Goal: Task Accomplishment & Management: Complete application form

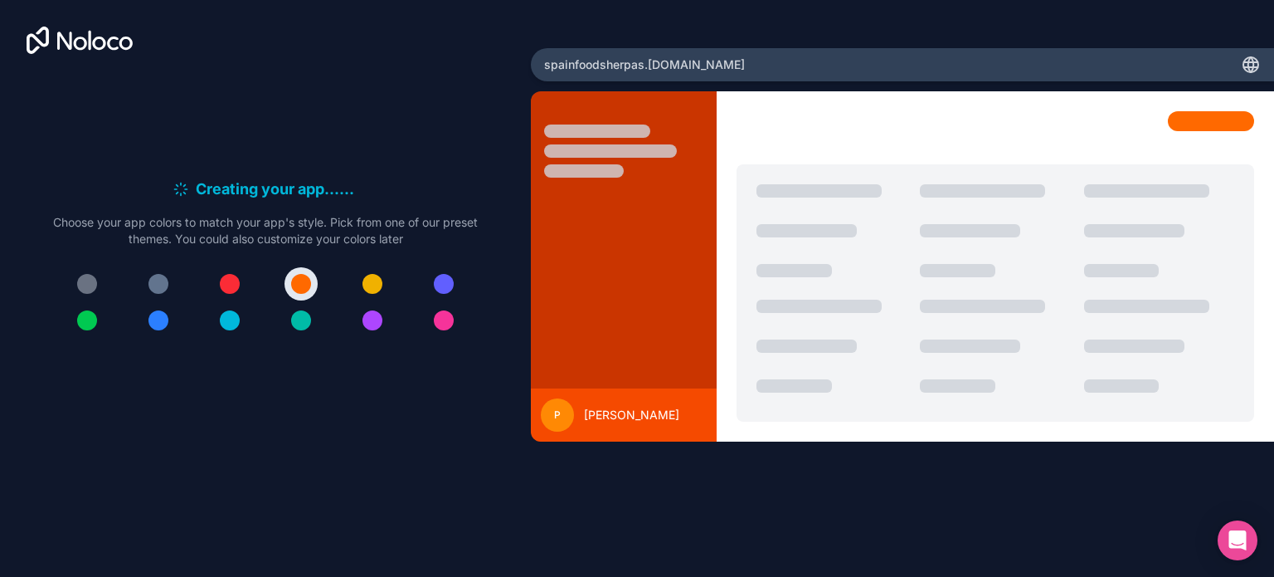
click at [753, 62] on div "spainfoodsherpas .noloco.co" at bounding box center [902, 64] width 743 height 33
click at [680, 69] on span "spainfoodsherpas .noloco.co" at bounding box center [644, 64] width 201 height 17
click at [448, 289] on div at bounding box center [444, 284] width 20 height 20
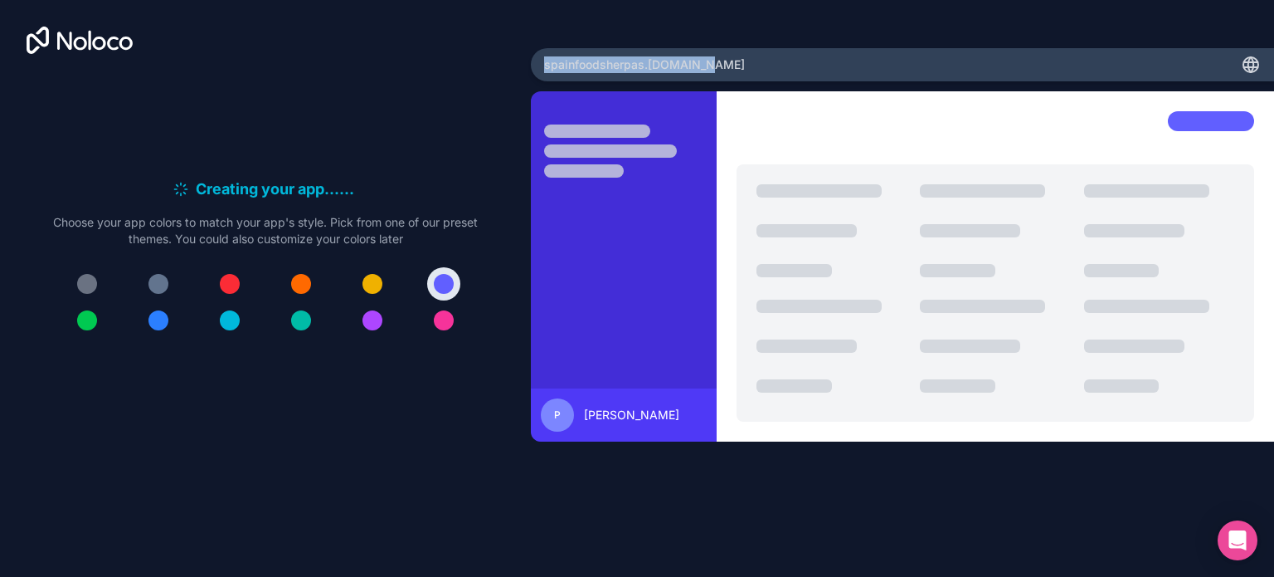
drag, startPoint x: 722, startPoint y: 67, endPoint x: 541, endPoint y: 67, distance: 180.8
click at [541, 67] on div "spainfoodsherpas .noloco.co" at bounding box center [902, 64] width 743 height 33
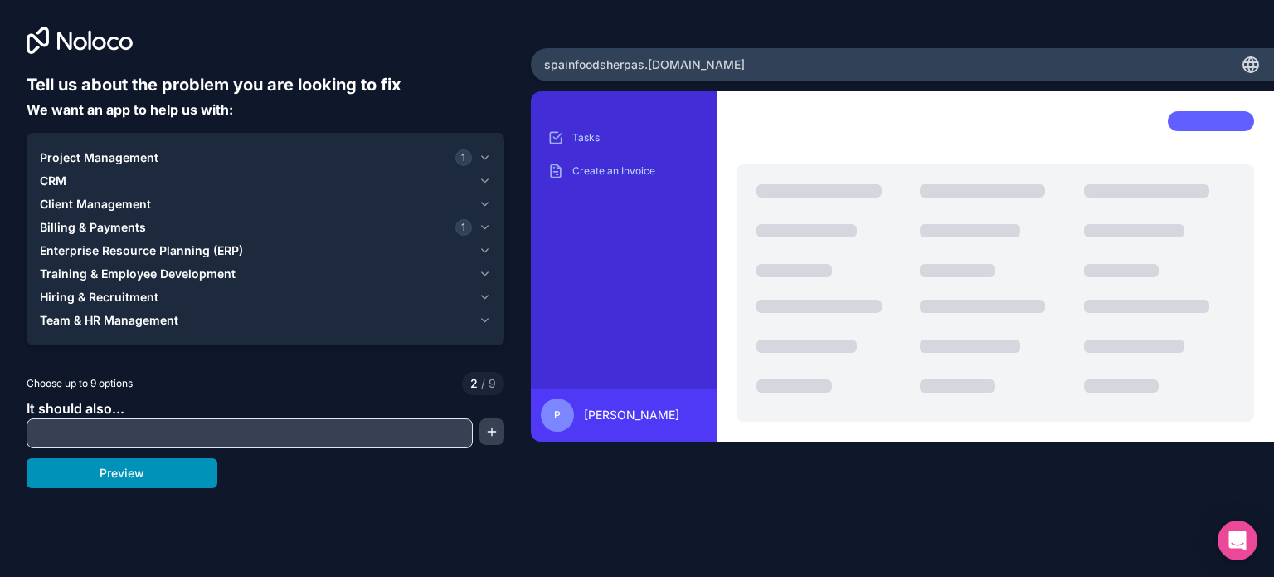
click at [94, 472] on button "Preview" at bounding box center [122, 473] width 191 height 30
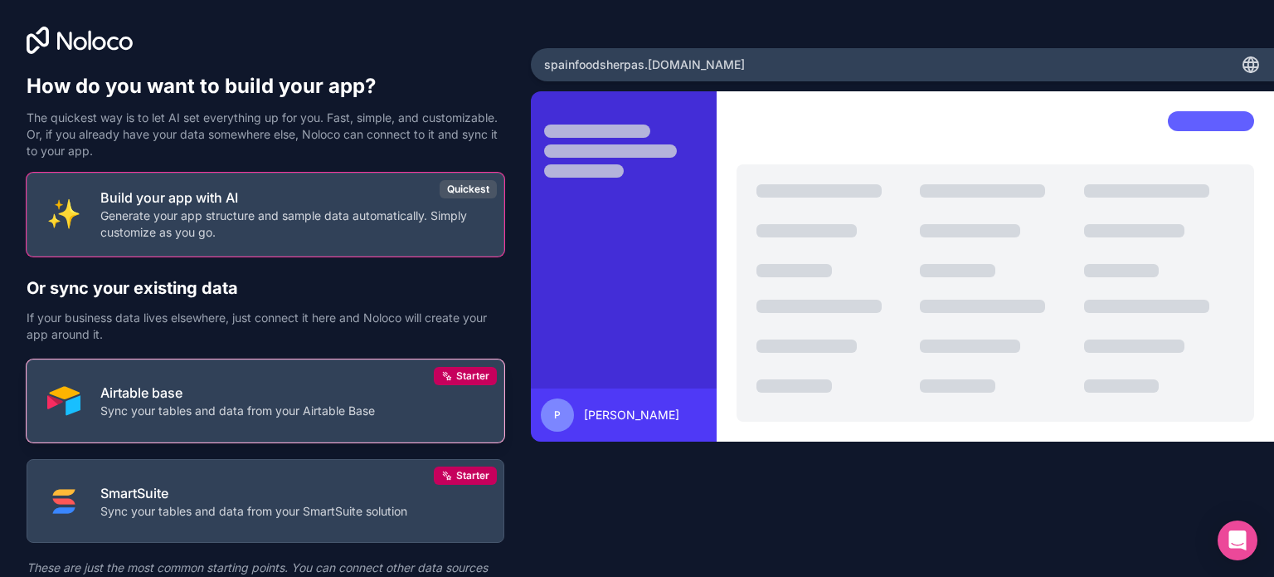
click at [340, 392] on p "Airtable base" at bounding box center [237, 392] width 275 height 20
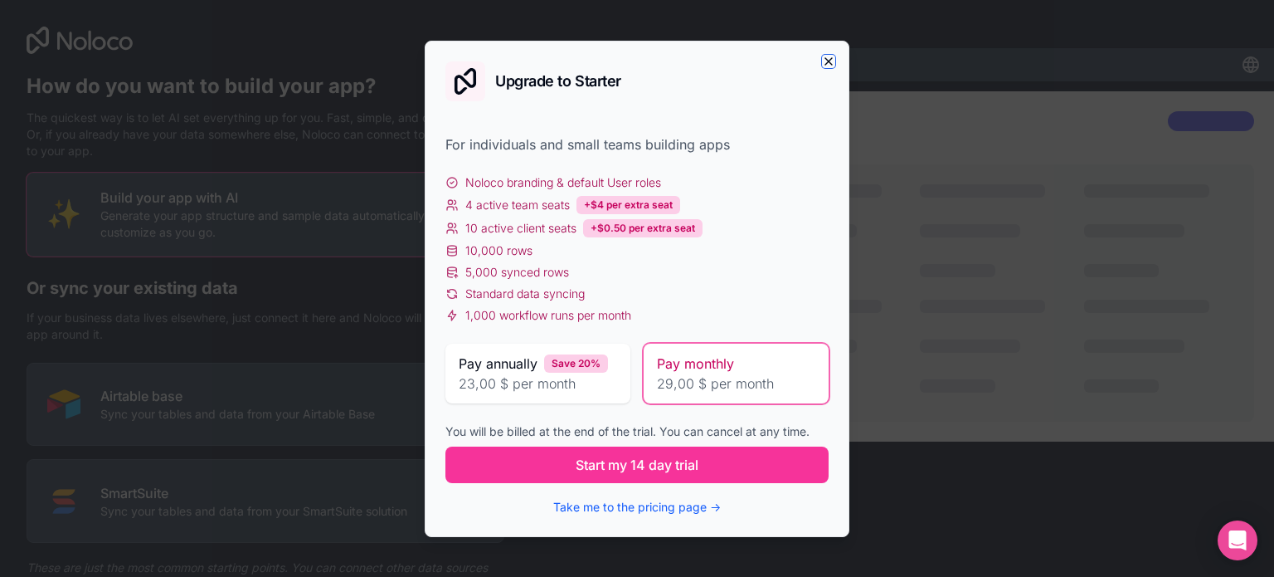
click at [826, 60] on icon "button" at bounding box center [828, 61] width 13 height 13
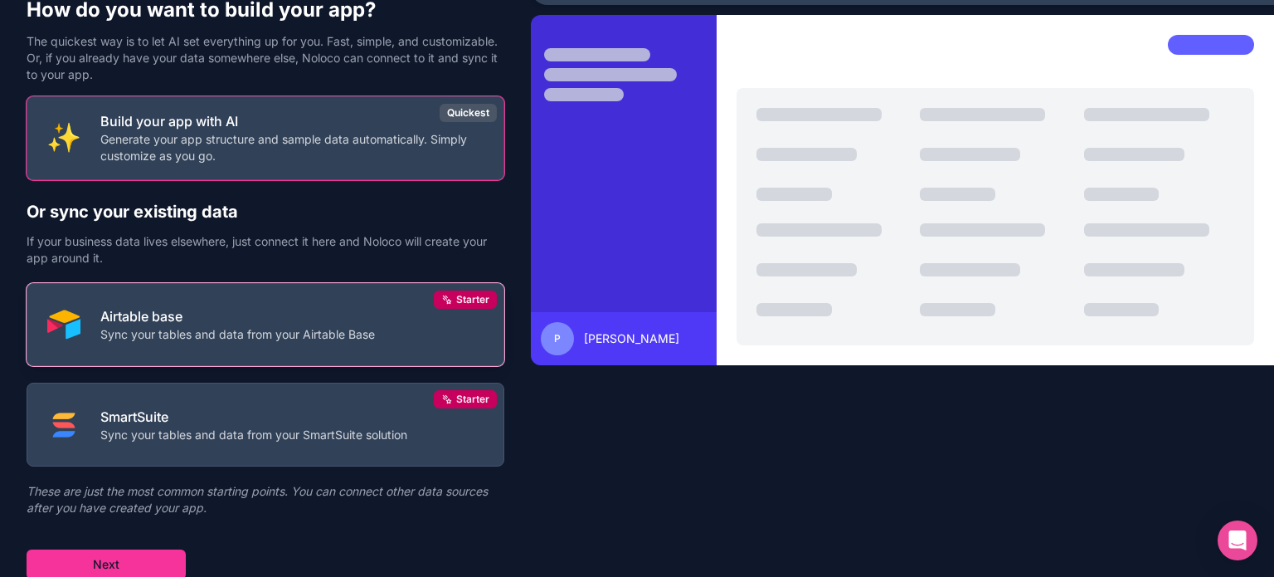
scroll to position [77, 0]
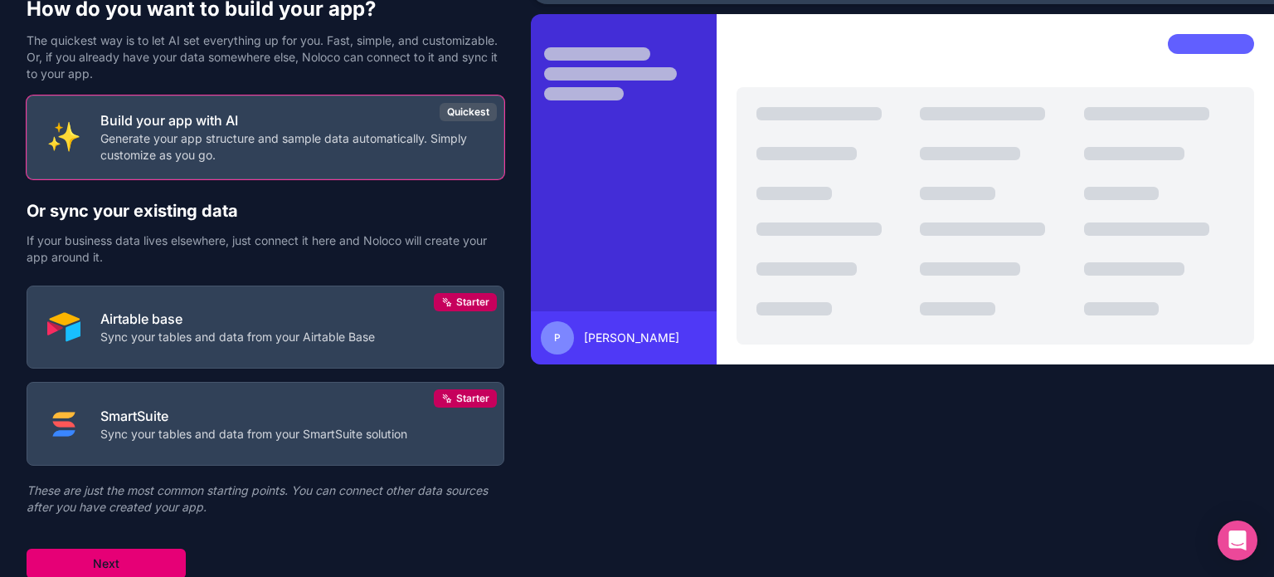
click at [127, 567] on button "Next" at bounding box center [106, 563] width 159 height 30
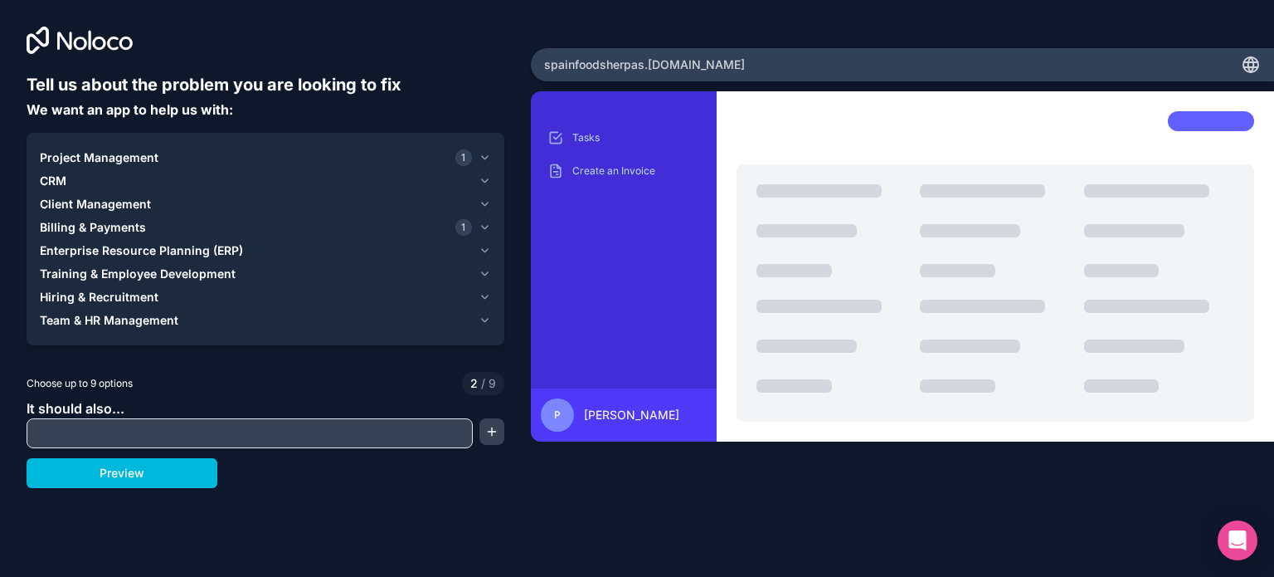
click at [483, 159] on icon "button" at bounding box center [485, 157] width 12 height 13
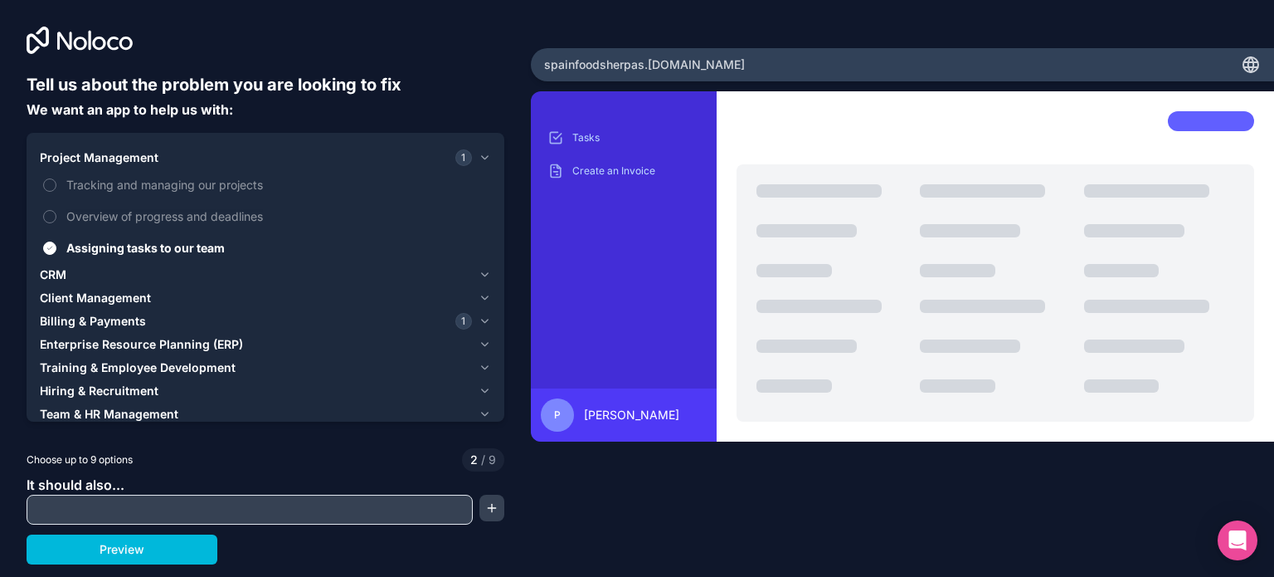
click at [50, 252] on button "Assigning tasks to our team" at bounding box center [49, 247] width 13 height 13
click at [485, 324] on icon "button" at bounding box center [485, 320] width 12 height 13
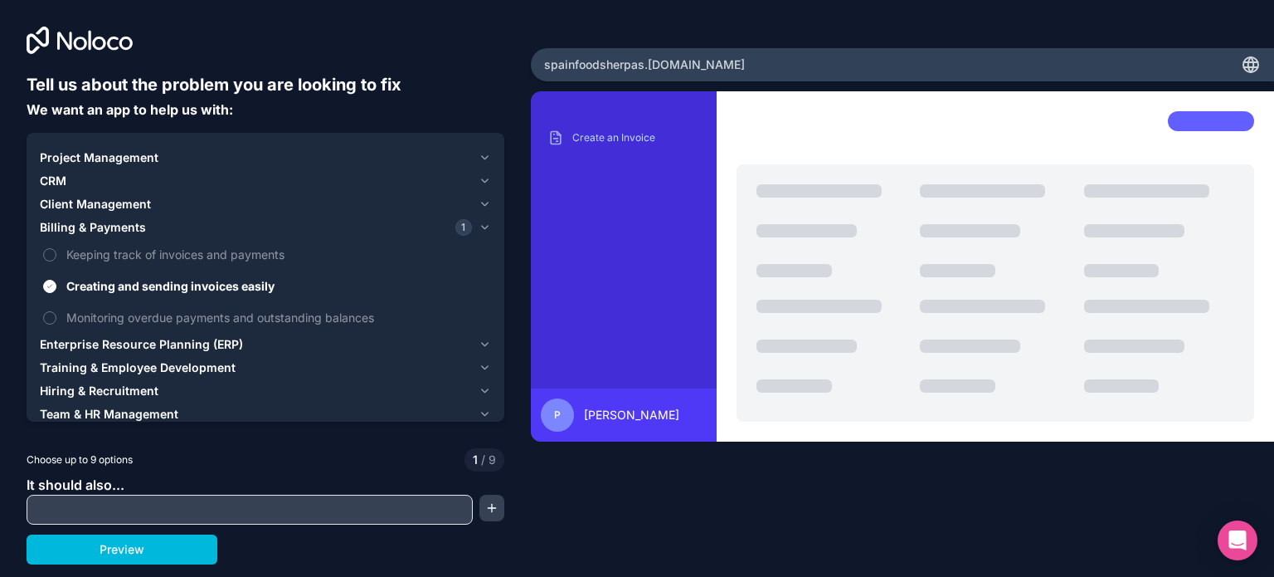
click at [51, 287] on button "Creating and sending invoices easily" at bounding box center [49, 286] width 13 height 13
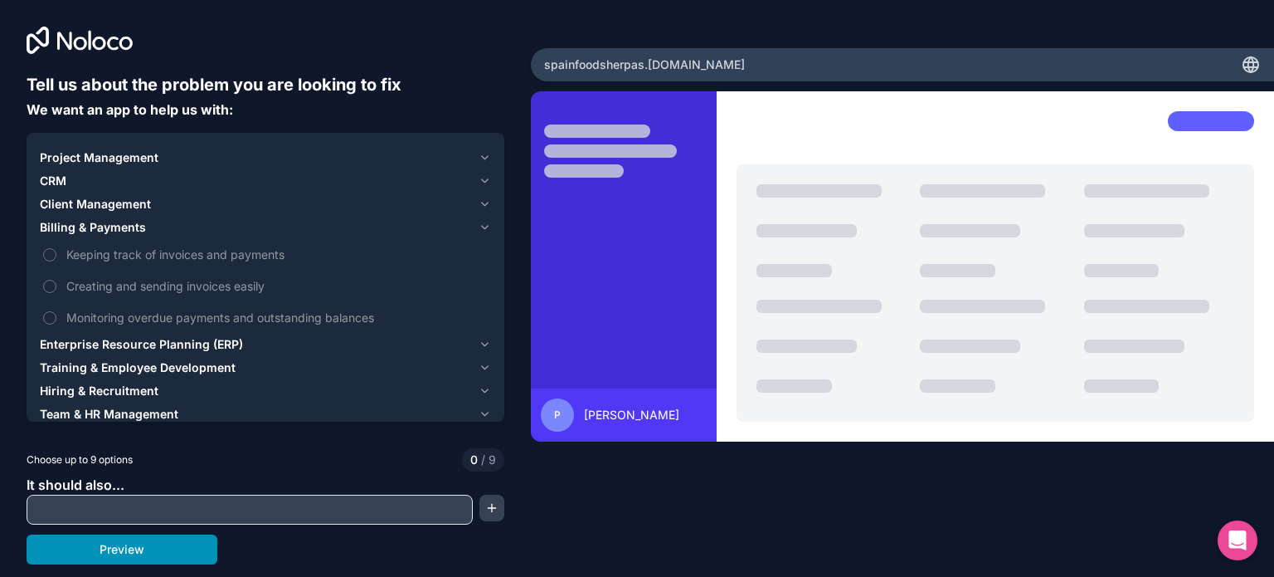
click at [143, 557] on button "Preview" at bounding box center [122, 549] width 191 height 30
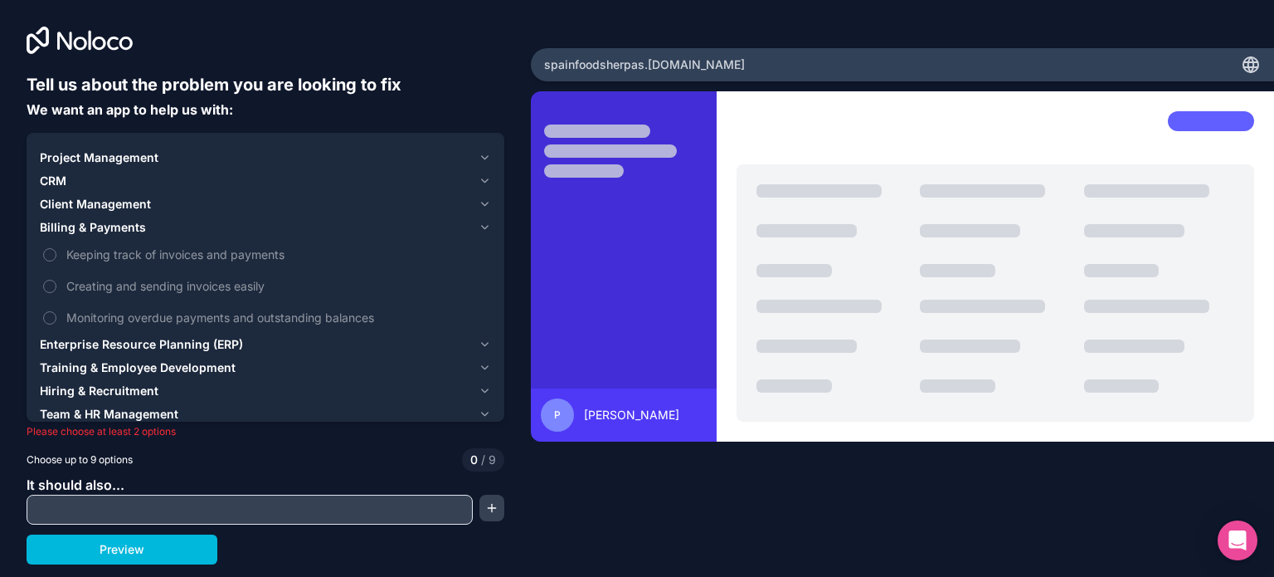
click at [80, 285] on span "Creating and sending invoices easily" at bounding box center [276, 285] width 421 height 17
click at [56, 285] on button "Creating and sending invoices easily" at bounding box center [49, 286] width 13 height 13
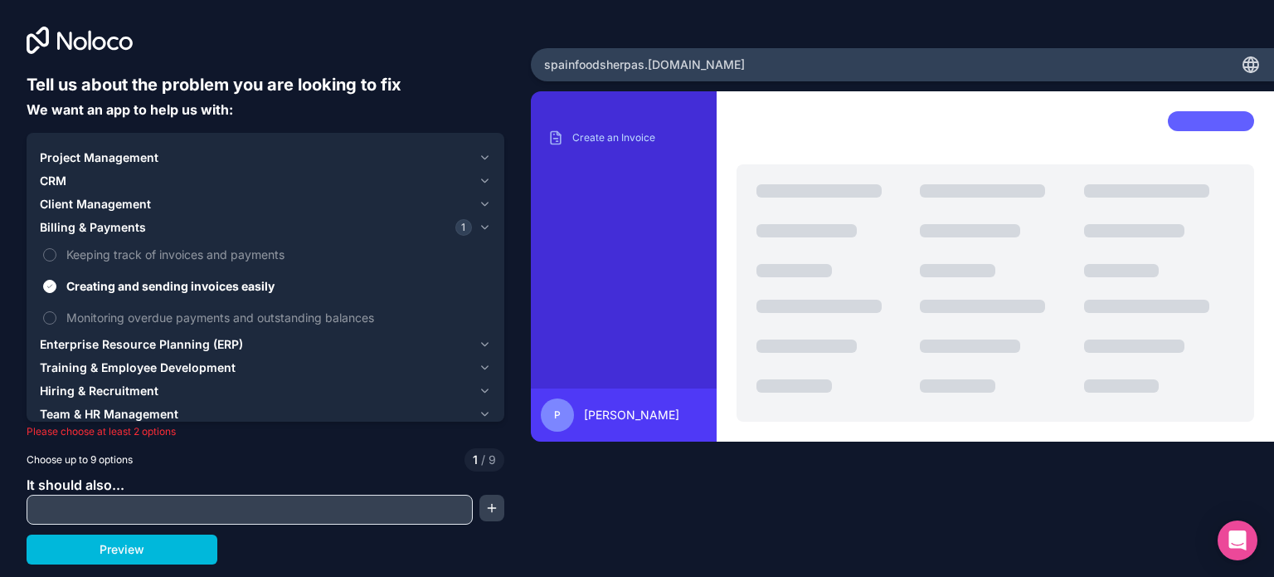
click at [122, 158] on span "Project Management" at bounding box center [99, 157] width 119 height 17
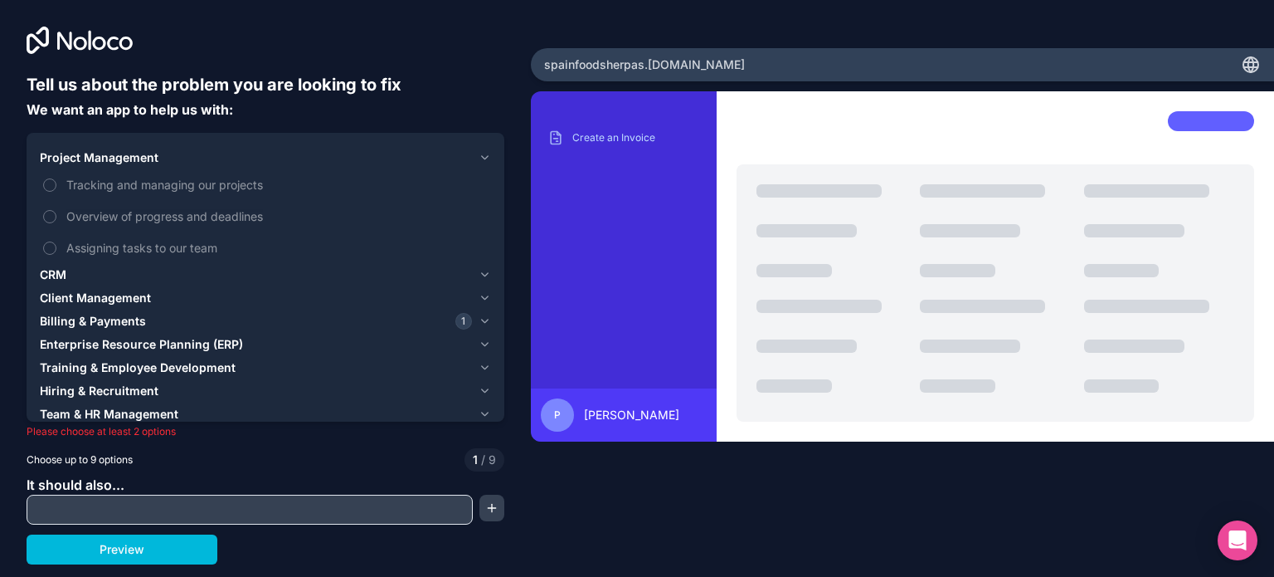
click at [99, 241] on span "Assigning tasks to our team" at bounding box center [276, 247] width 421 height 17
click at [56, 241] on button "Assigning tasks to our team" at bounding box center [49, 247] width 13 height 13
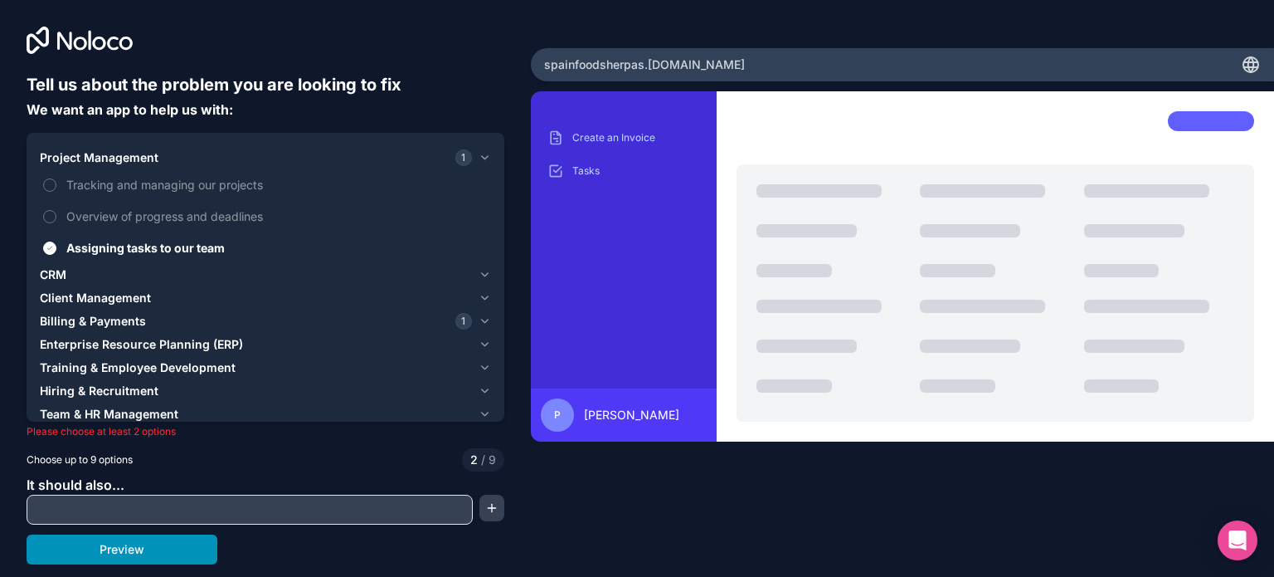
click at [102, 552] on button "Preview" at bounding box center [122, 549] width 191 height 30
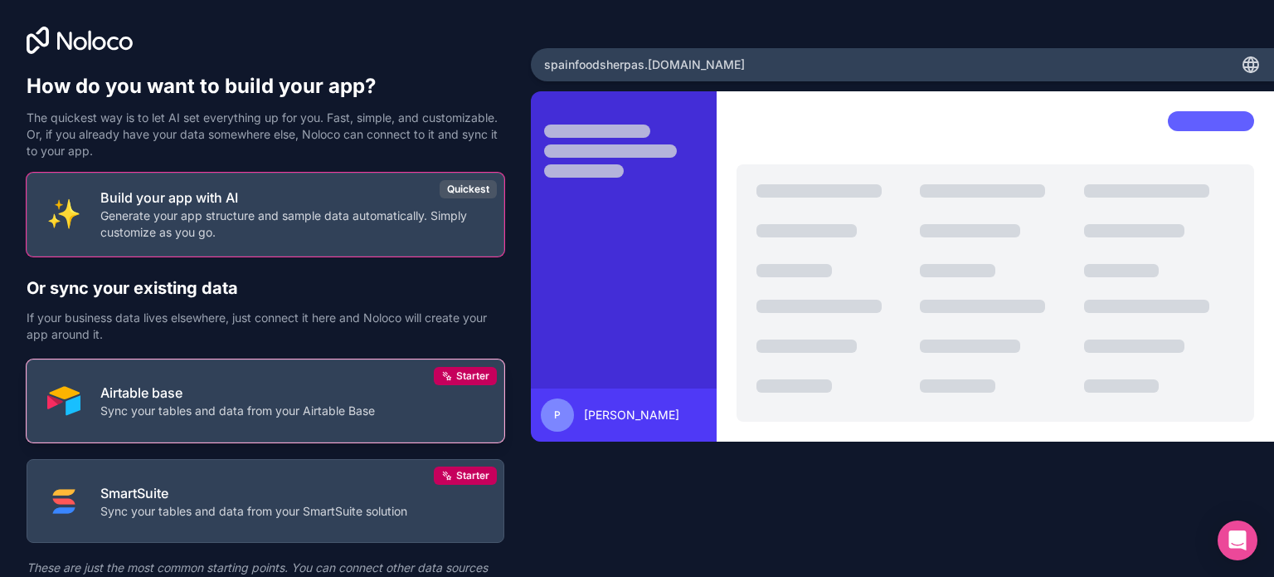
click at [312, 374] on button "Airtable base Sync your tables and data from your Airtable Base Starter" at bounding box center [266, 401] width 478 height 84
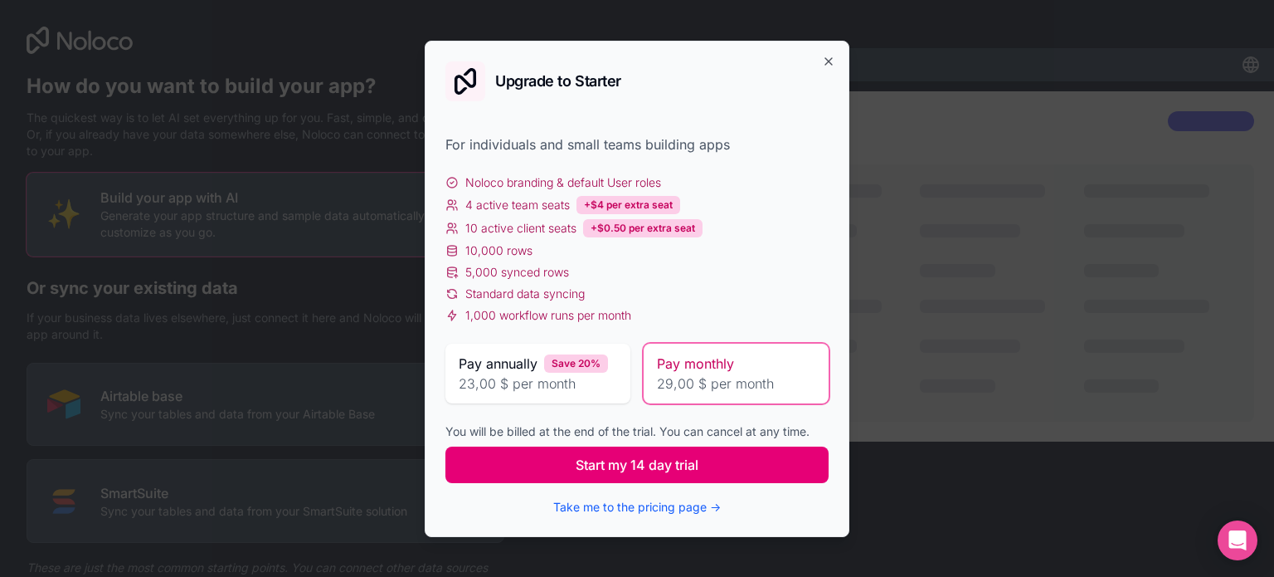
click at [614, 473] on span "Start my 14 day trial" at bounding box center [637, 465] width 123 height 20
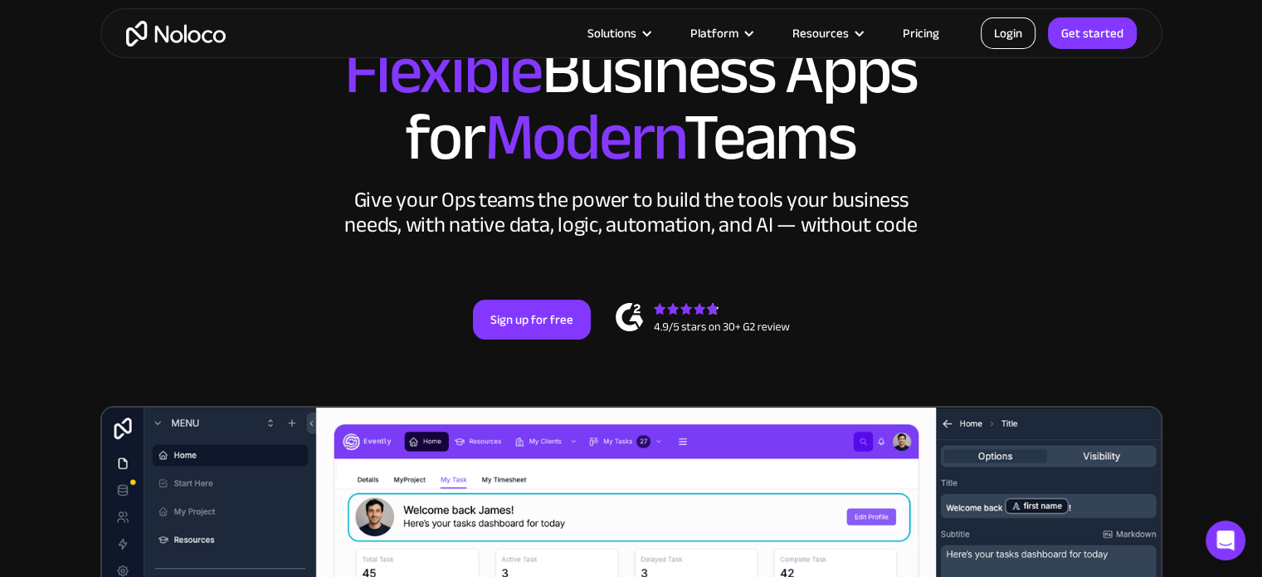
click at [1025, 46] on link "Login" at bounding box center [1008, 33] width 55 height 32
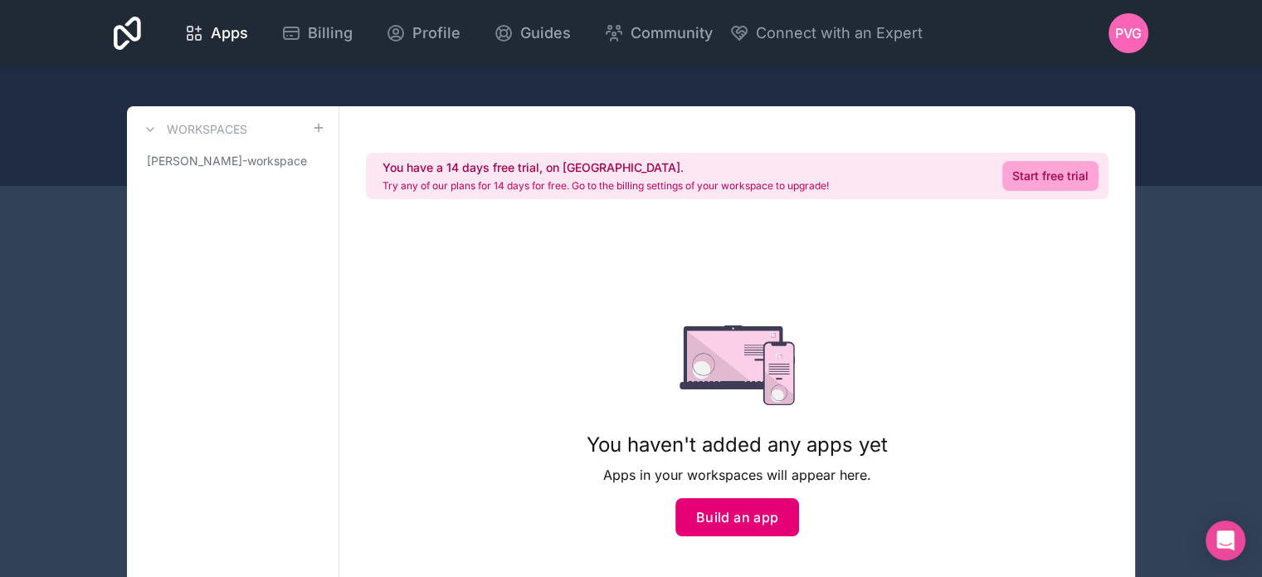
click at [691, 522] on button "Build an app" at bounding box center [737, 517] width 124 height 38
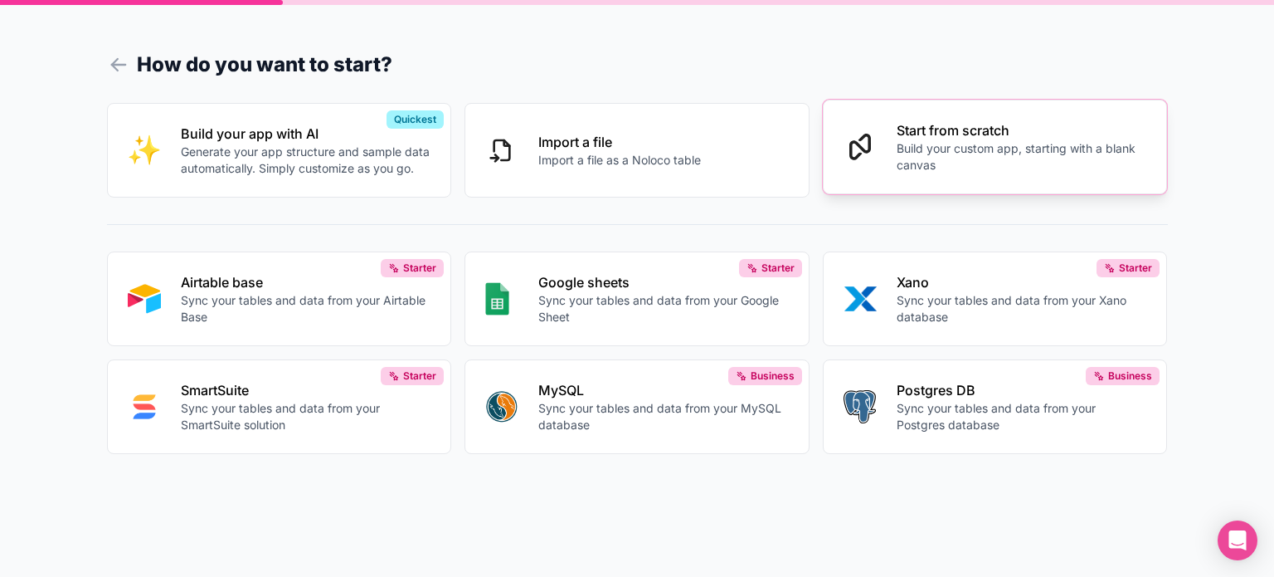
click at [931, 142] on p "Build your custom app, starting with a blank canvas" at bounding box center [1022, 156] width 251 height 33
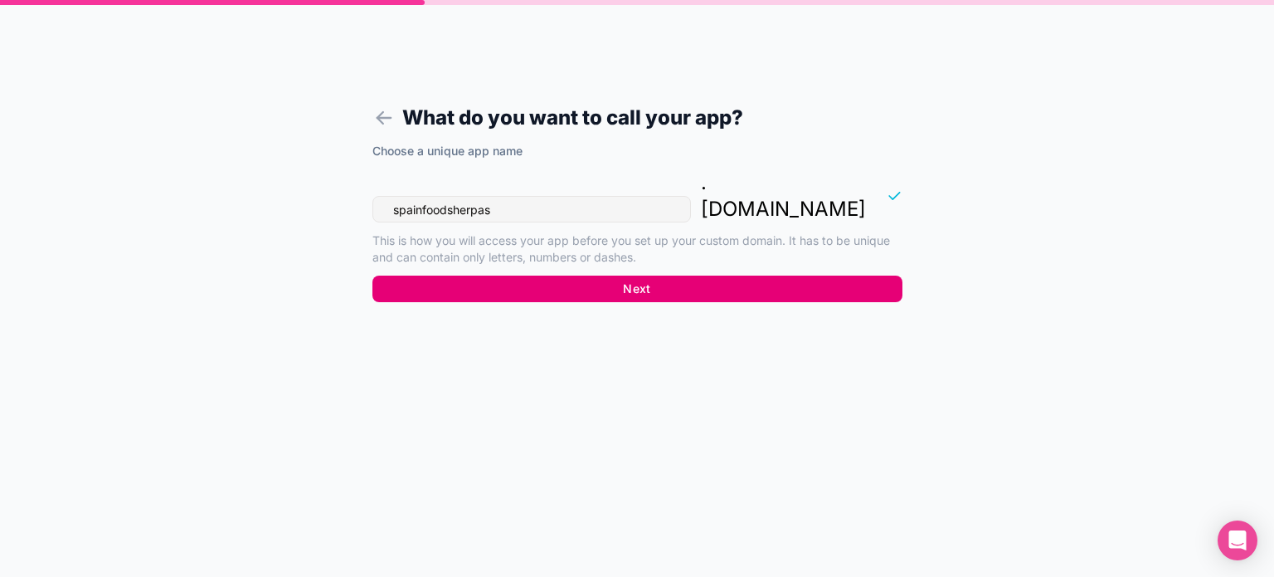
click at [648, 275] on button "Next" at bounding box center [637, 288] width 530 height 27
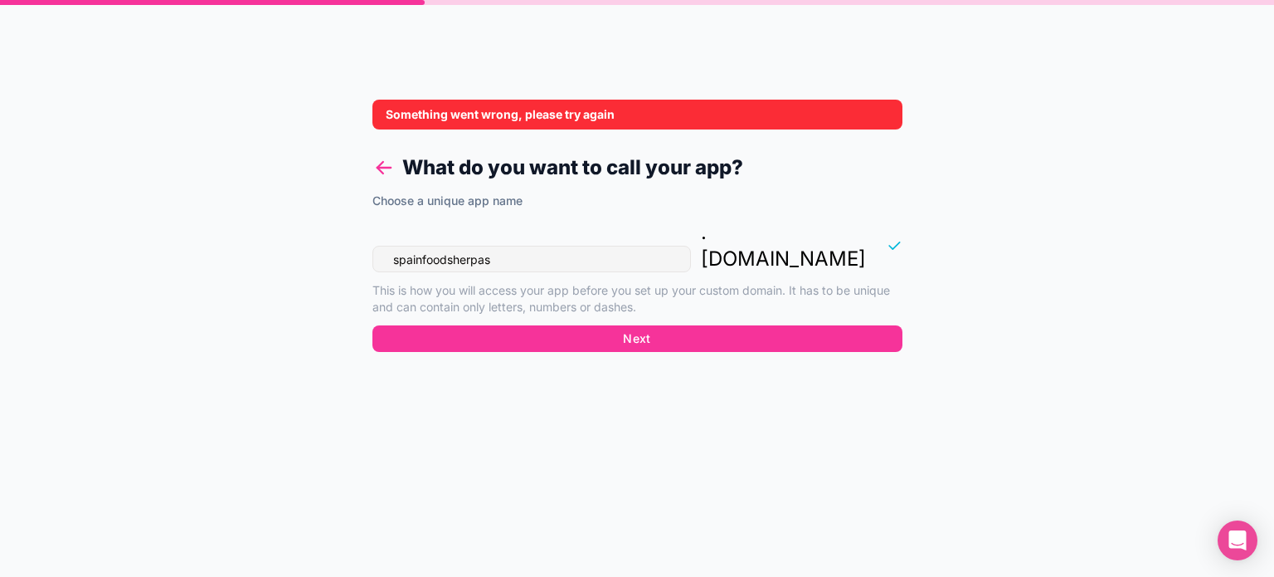
click at [384, 157] on icon at bounding box center [383, 167] width 23 height 23
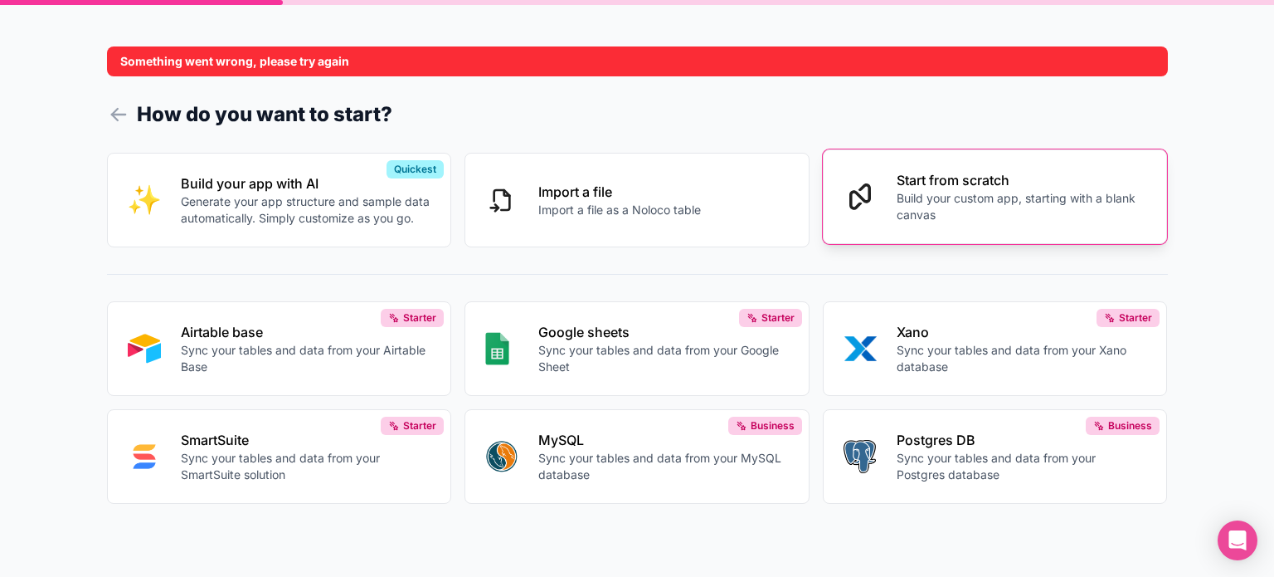
click at [964, 211] on p "Build your custom app, starting with a blank canvas" at bounding box center [1022, 206] width 251 height 33
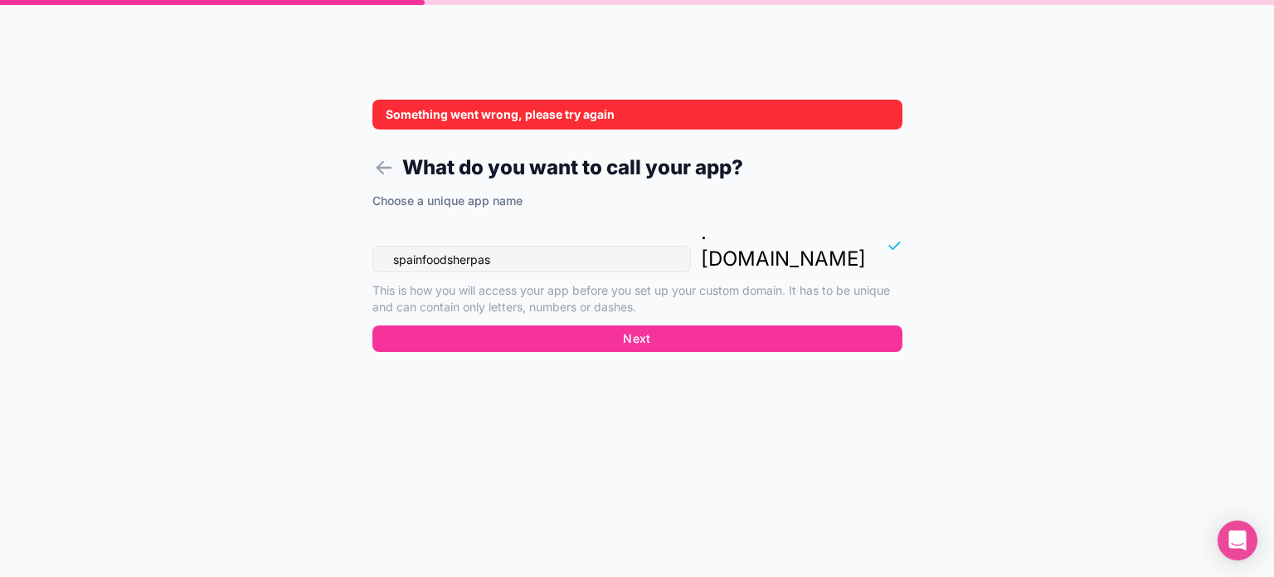
drag, startPoint x: 400, startPoint y: 234, endPoint x: 646, endPoint y: 224, distance: 246.6
click at [646, 246] on input "spainfoodsherpas" at bounding box center [531, 259] width 319 height 27
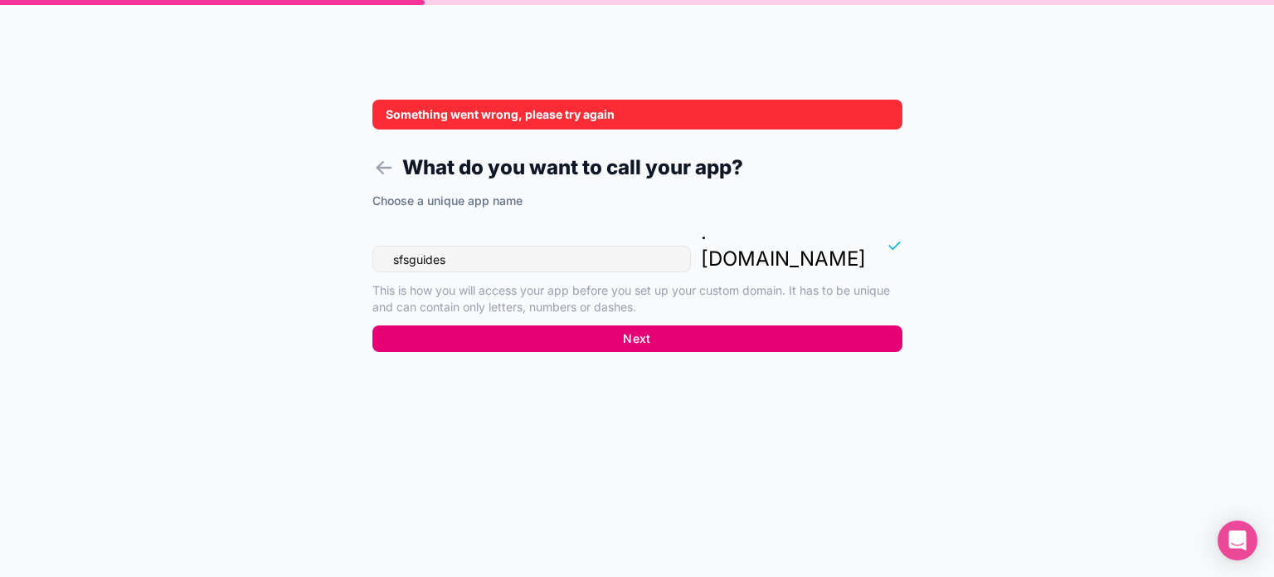
type input "sfsguides"
click at [667, 325] on button "Next" at bounding box center [637, 338] width 530 height 27
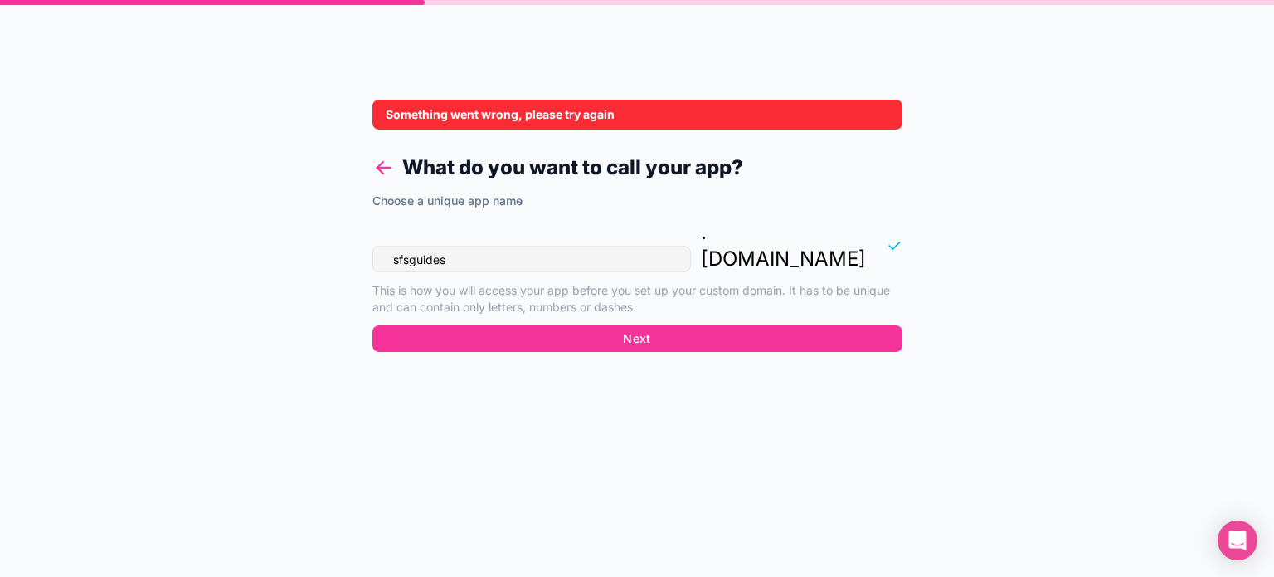
click at [382, 168] on icon at bounding box center [383, 168] width 13 height 0
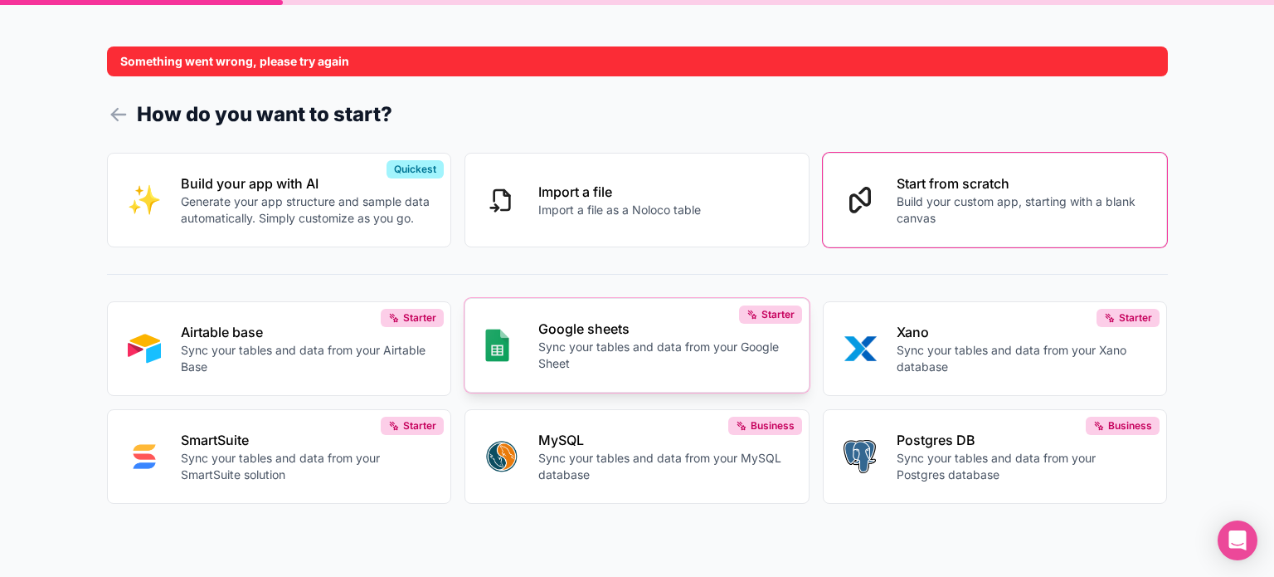
click at [700, 359] on p "Sync your tables and data from your Google Sheet" at bounding box center [663, 354] width 251 height 33
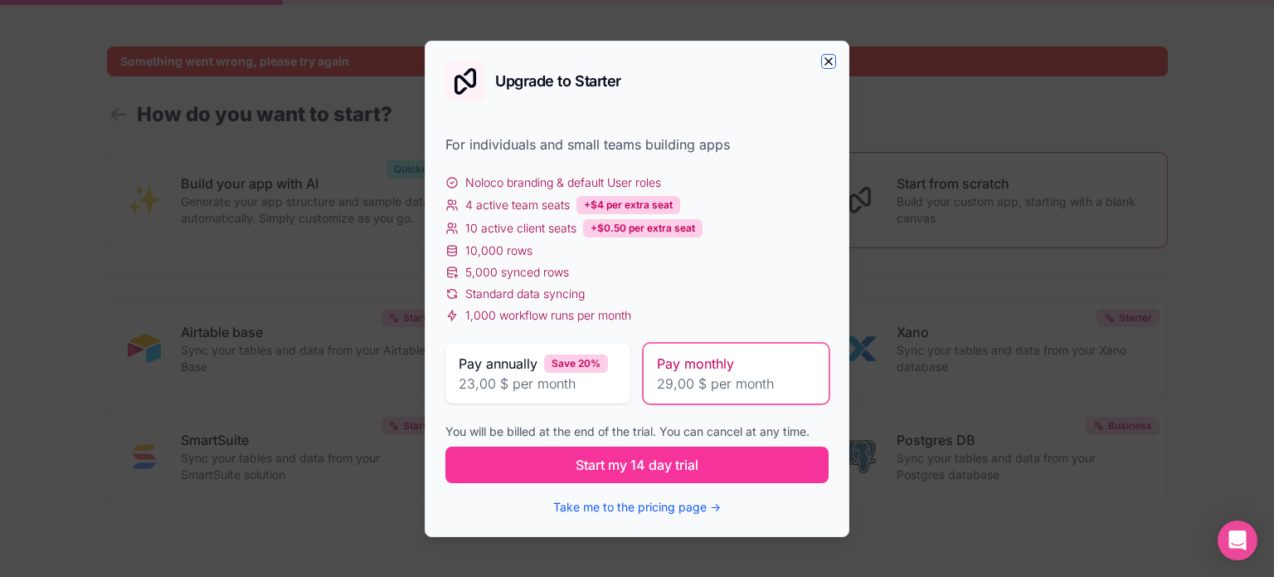
click at [830, 62] on icon "button" at bounding box center [828, 61] width 7 height 7
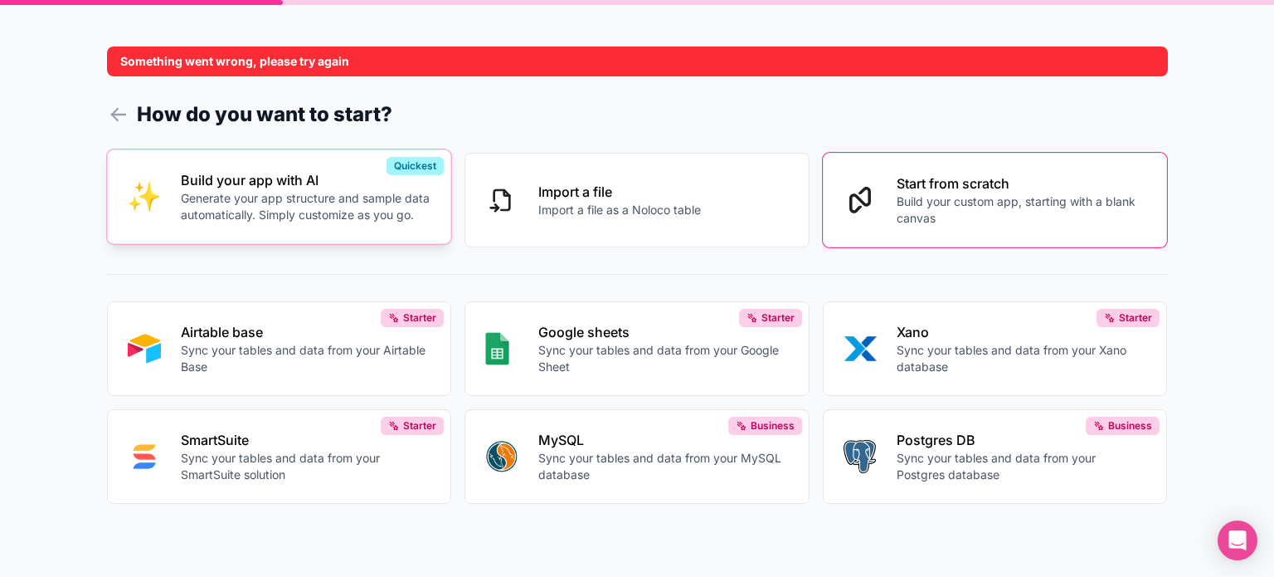
click at [361, 191] on p "Generate your app structure and sample data automatically. Simply customize as …" at bounding box center [306, 206] width 251 height 33
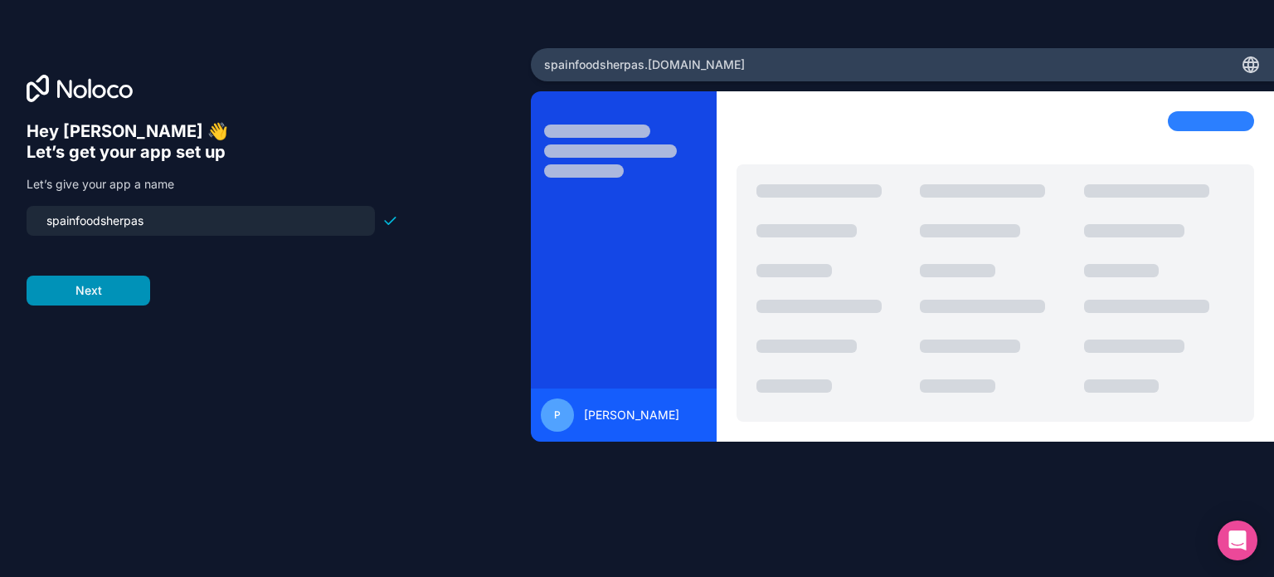
click at [81, 303] on button "Next" at bounding box center [89, 290] width 124 height 30
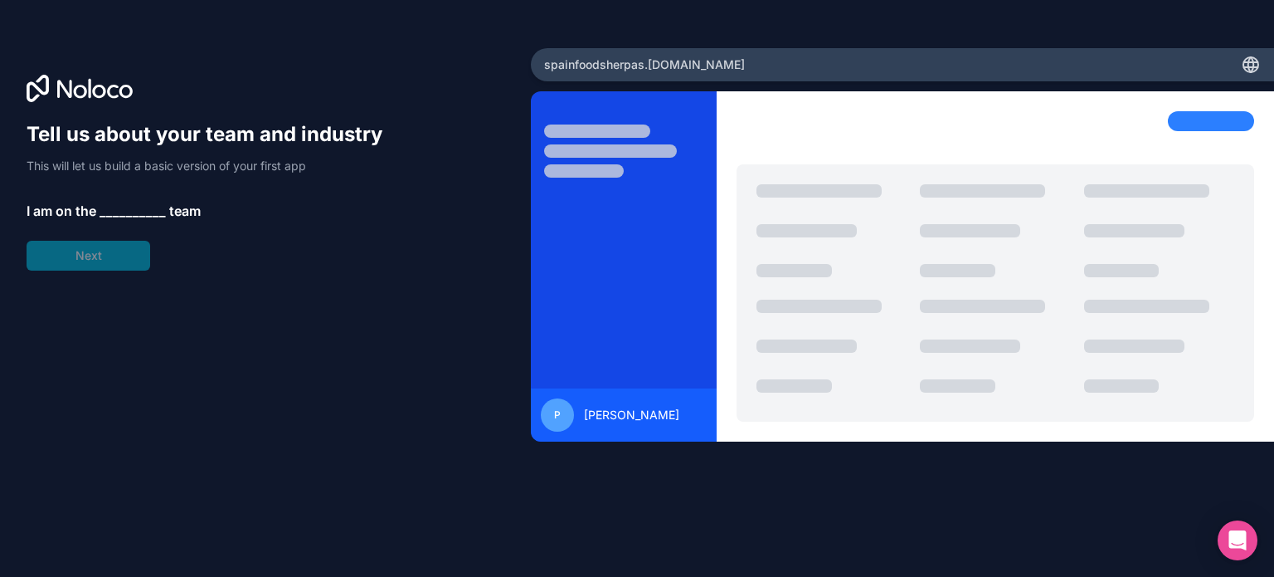
click at [79, 268] on div "Tell us about your team and industry This will let us build a basic version of …" at bounding box center [213, 195] width 372 height 149
click at [143, 189] on div "Tell us about your team and industry This will let us build a basic version of …" at bounding box center [213, 195] width 372 height 149
click at [131, 203] on span "__________" at bounding box center [133, 211] width 66 height 20
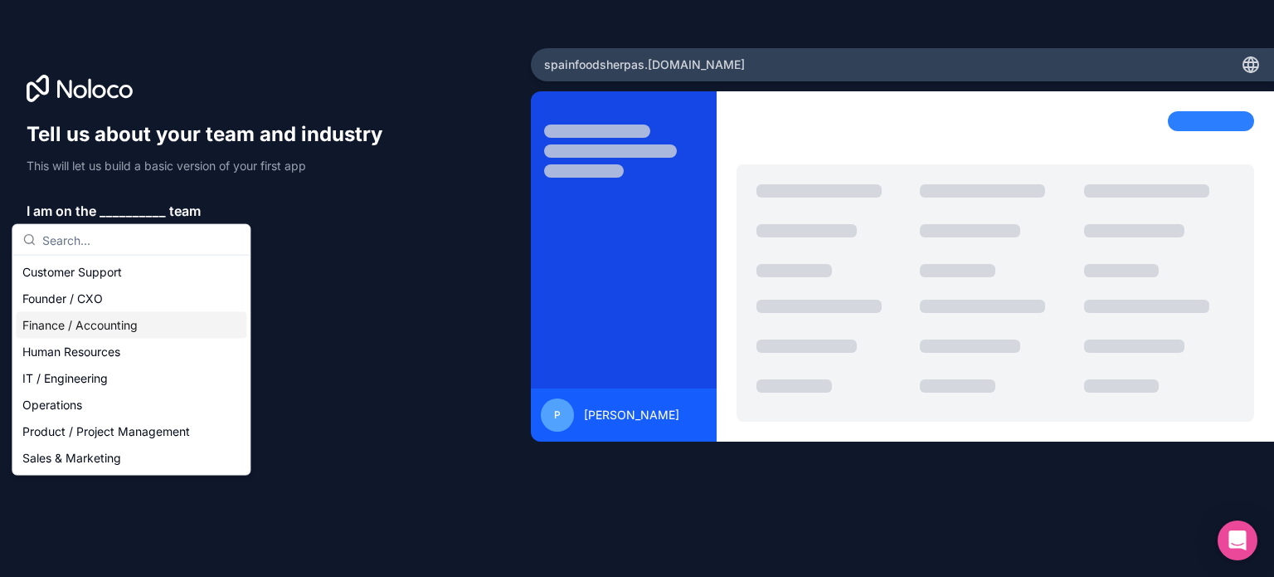
click at [97, 320] on div "Finance / Accounting" at bounding box center [131, 325] width 231 height 27
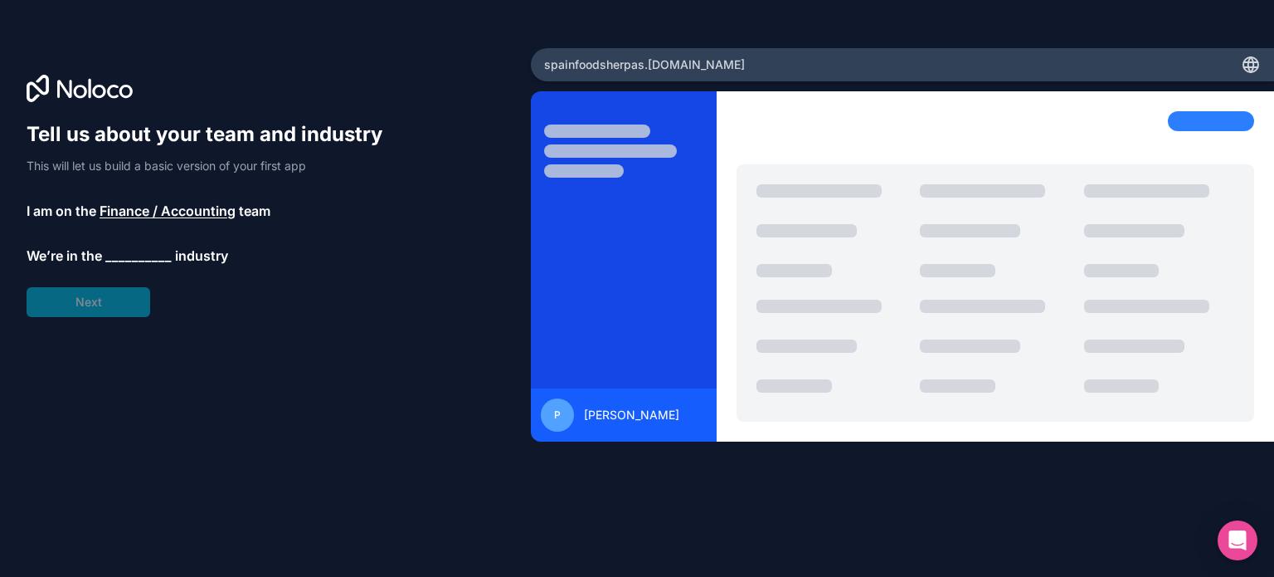
click at [94, 255] on span "We’re in the" at bounding box center [64, 256] width 75 height 20
click at [83, 317] on div "Tell us about your team and industry This will let us build a basic version of …" at bounding box center [266, 311] width 478 height 381
click at [134, 248] on span "__________" at bounding box center [138, 257] width 66 height 20
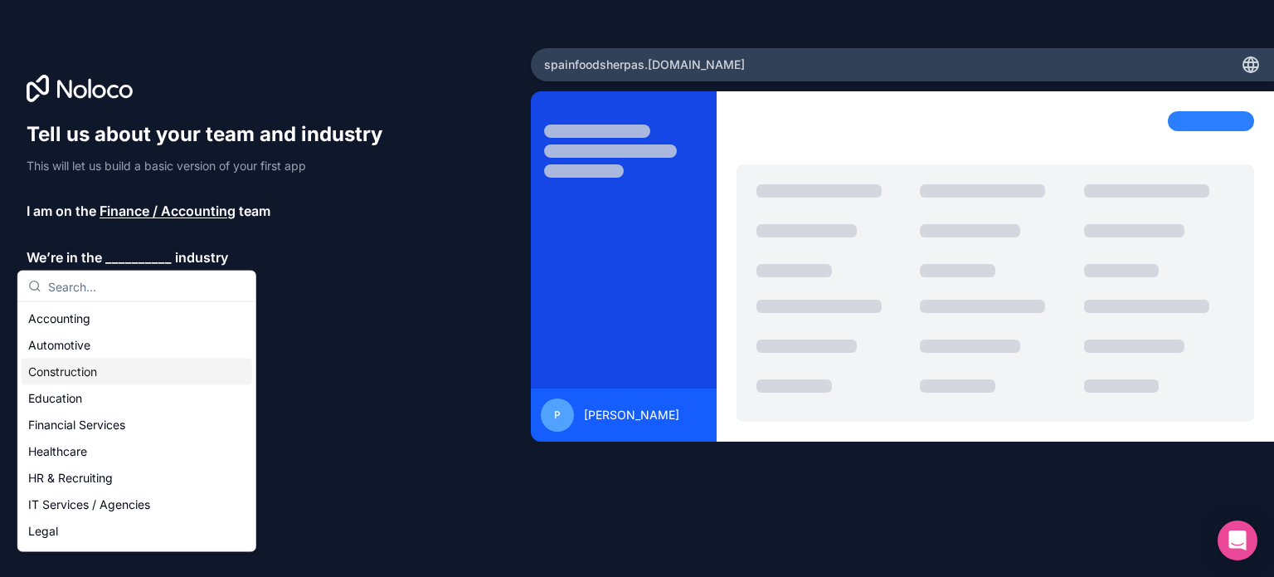
click at [86, 381] on div "Construction" at bounding box center [137, 371] width 231 height 27
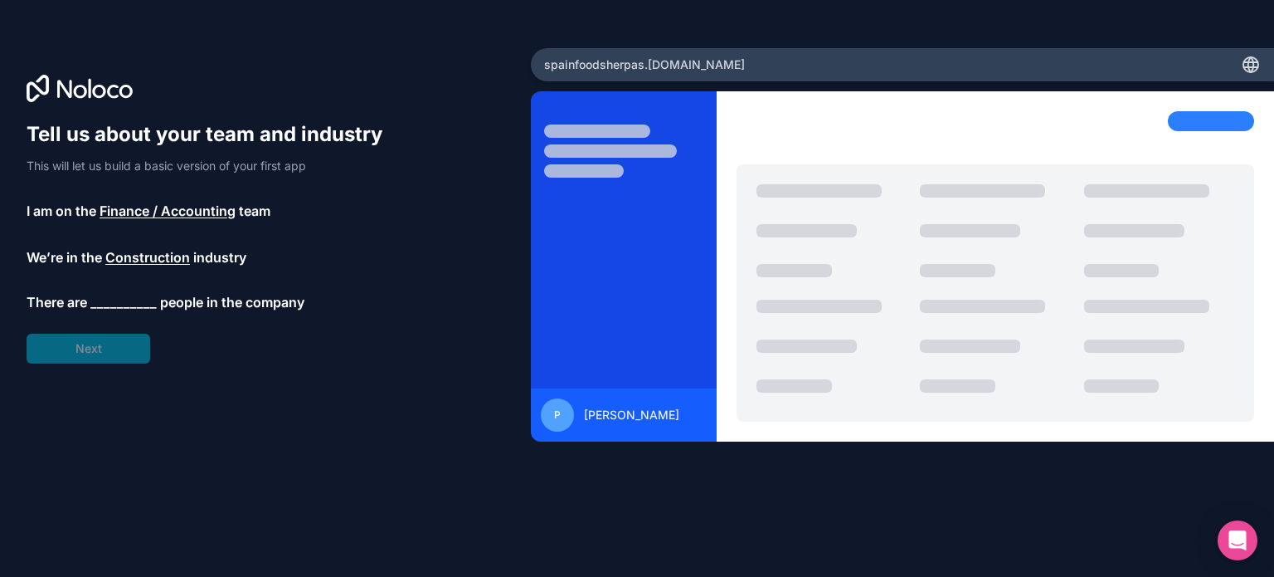
click at [87, 324] on div "Tell us about your team and industry This will let us build a basic version of …" at bounding box center [213, 242] width 372 height 242
click at [151, 290] on div "Tell us about your team and industry This will let us build a basic version of …" at bounding box center [213, 242] width 372 height 242
click at [135, 310] on span "__________" at bounding box center [123, 304] width 66 height 20
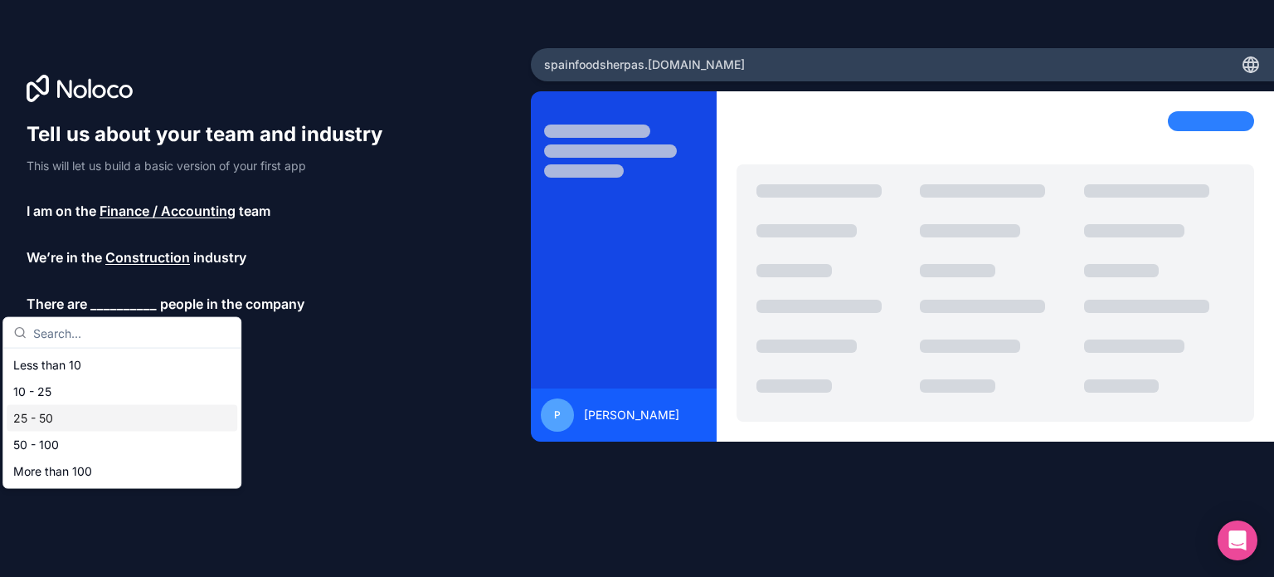
click at [114, 411] on div "25 - 50" at bounding box center [122, 418] width 231 height 27
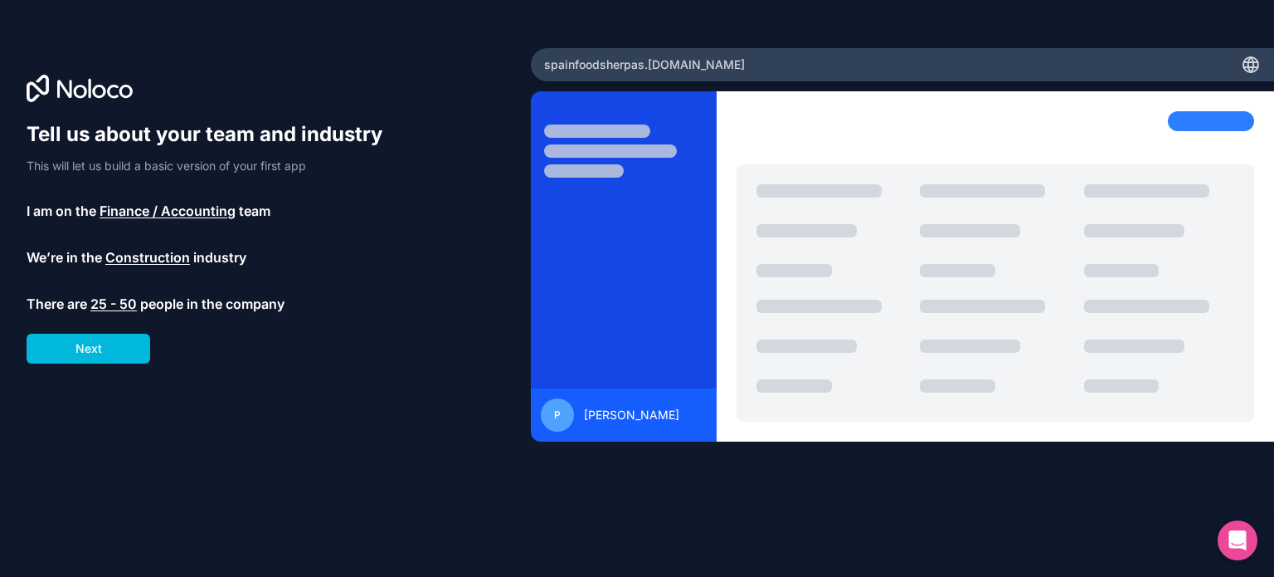
click at [137, 298] on p "There are 25 - 50 people in the company" at bounding box center [213, 304] width 372 height 20
click at [119, 301] on span "25 - 50" at bounding box center [113, 304] width 46 height 20
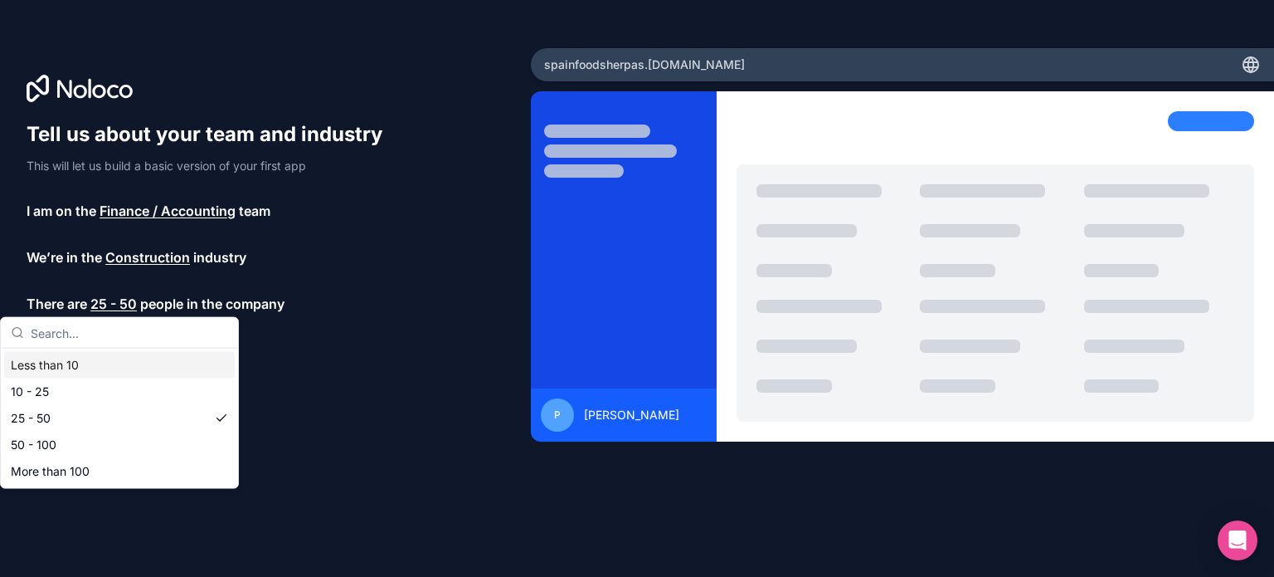
click at [107, 356] on div "Less than 10" at bounding box center [119, 365] width 231 height 27
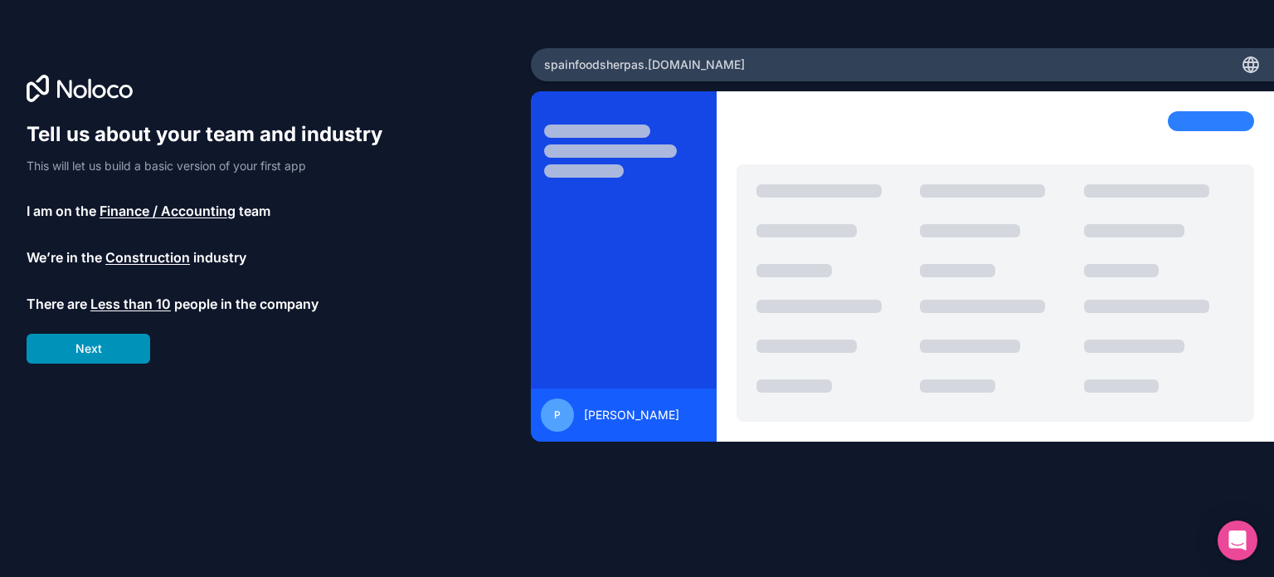
click at [111, 343] on button "Next" at bounding box center [89, 348] width 124 height 30
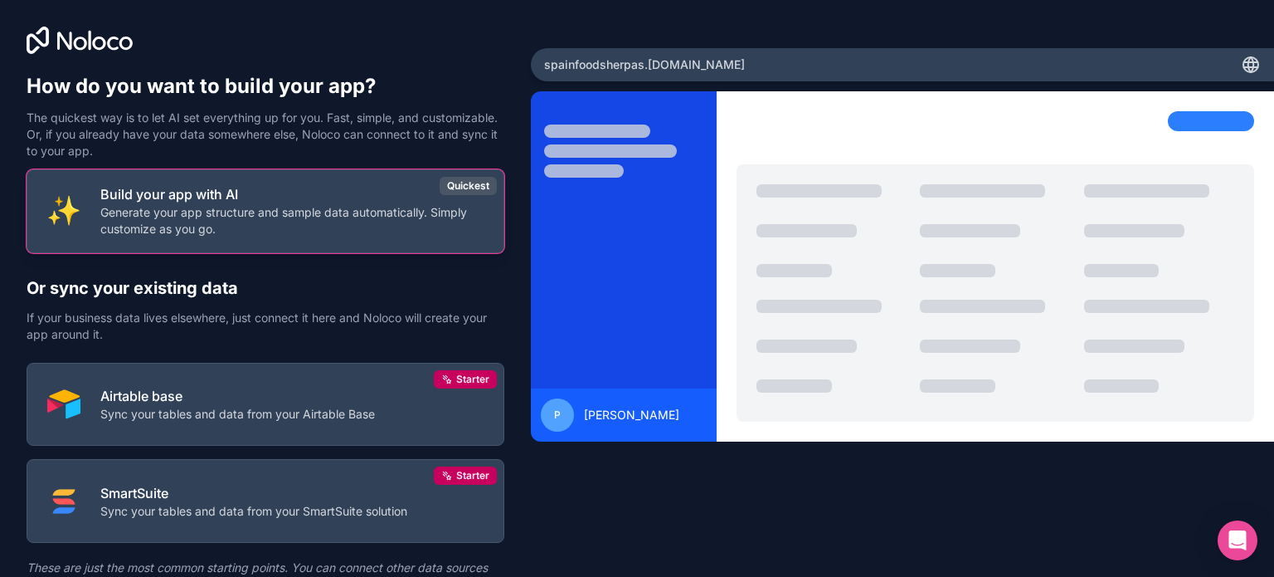
click at [296, 222] on p "Generate your app structure and sample data automatically. Simply customize as …" at bounding box center [291, 220] width 383 height 33
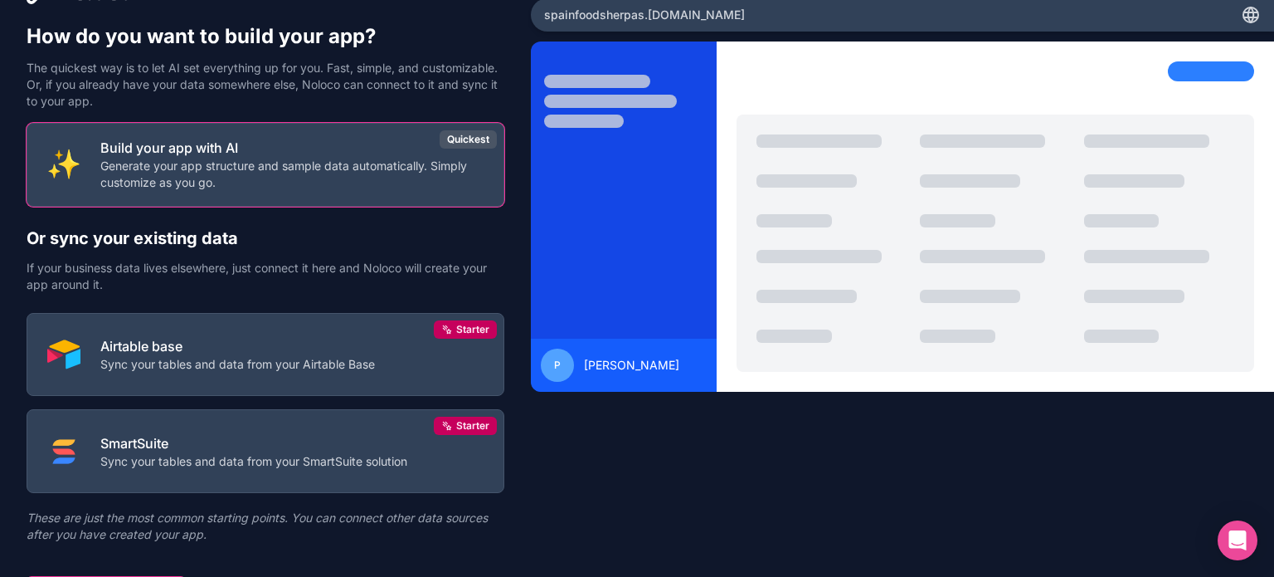
scroll to position [77, 0]
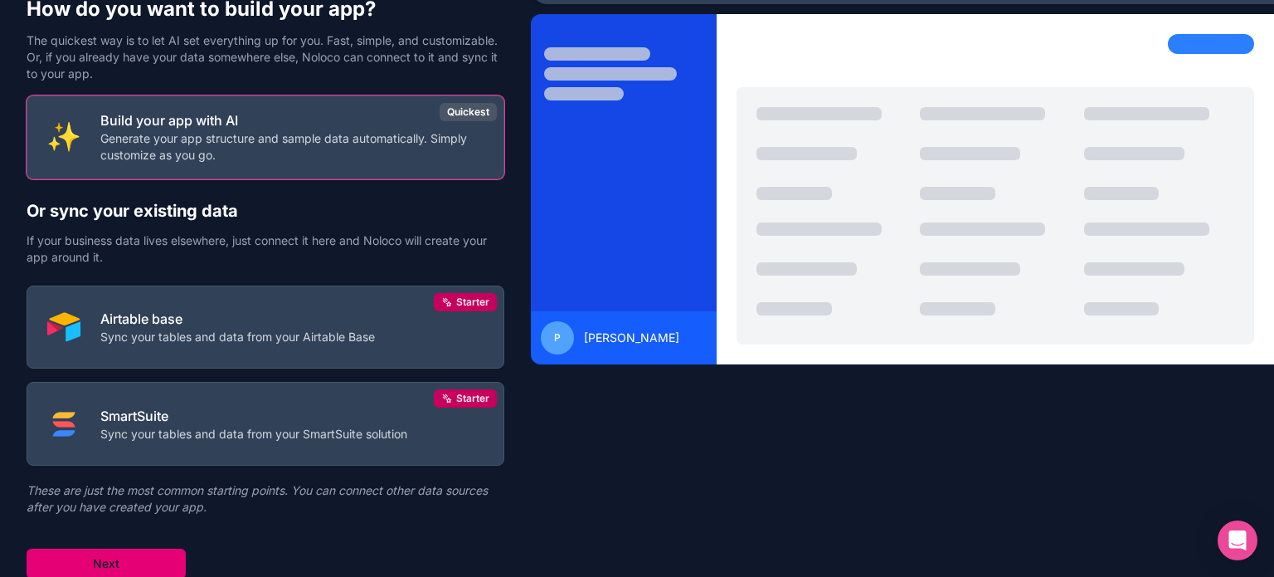
click at [108, 555] on button "Next" at bounding box center [106, 563] width 159 height 30
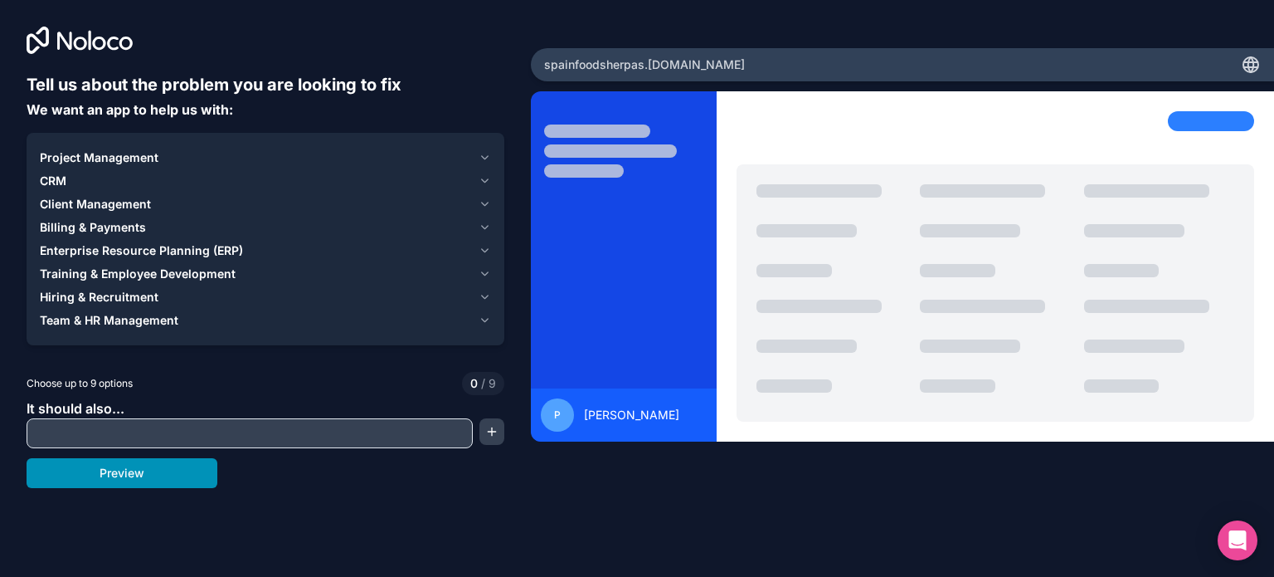
click at [80, 485] on button "Preview" at bounding box center [122, 473] width 191 height 30
click at [355, 319] on div "Team & HR Management" at bounding box center [256, 320] width 432 height 17
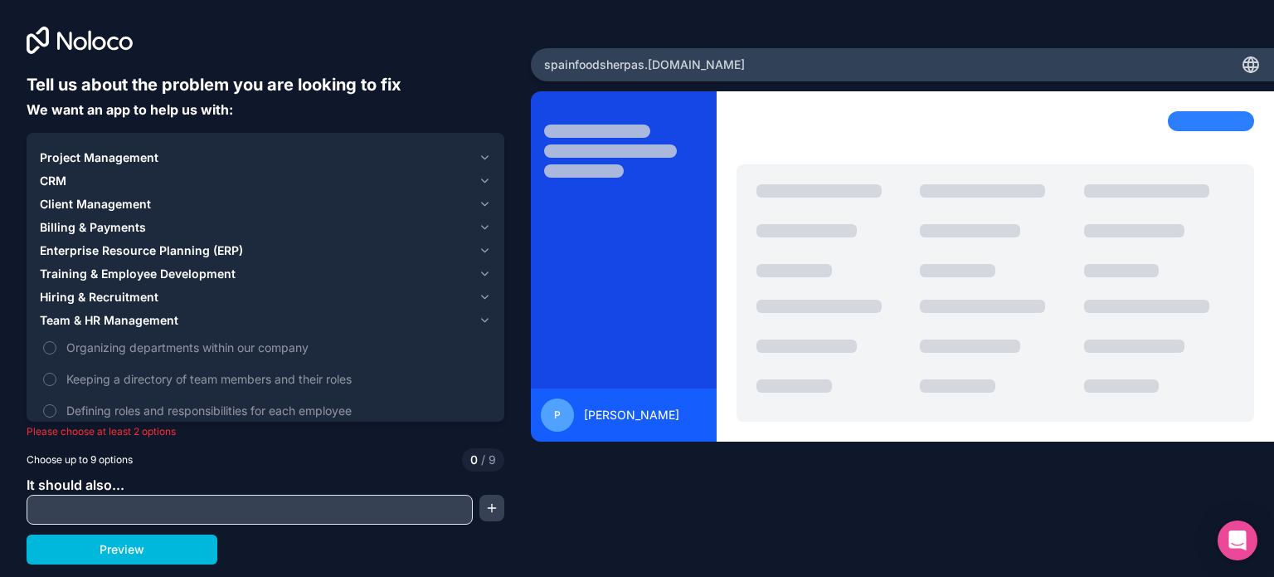
click at [111, 348] on span "Organizing departments within our company" at bounding box center [276, 346] width 421 height 17
click at [56, 348] on button "Organizing departments within our company" at bounding box center [49, 347] width 13 height 13
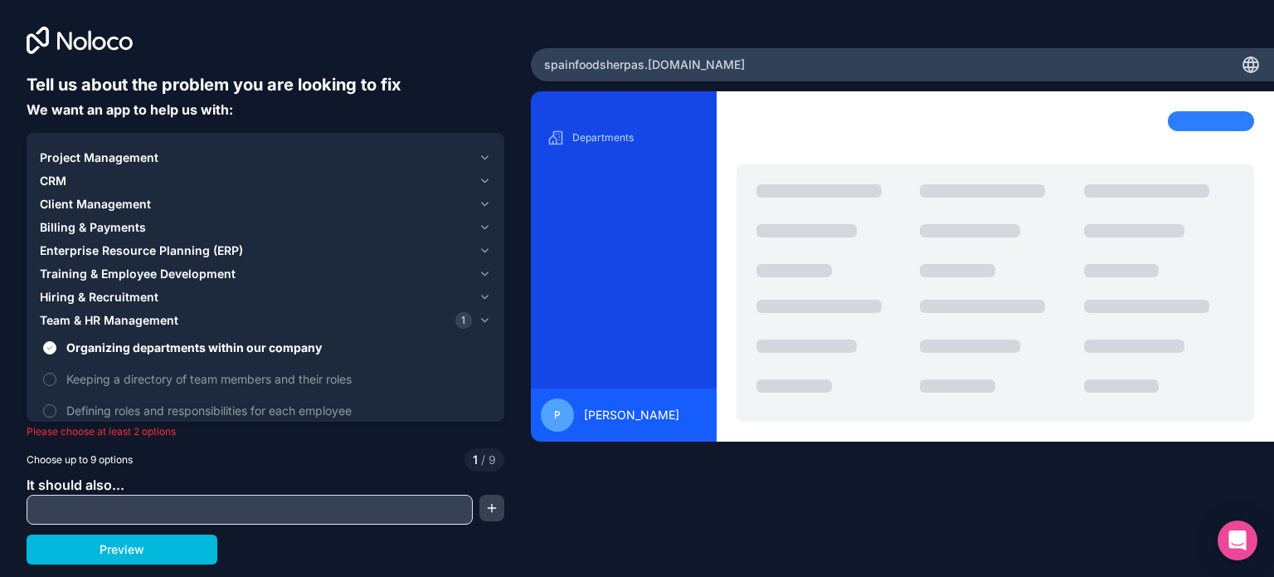
click at [103, 387] on span "Keeping a directory of team members and their roles" at bounding box center [276, 378] width 421 height 17
click at [56, 386] on button "Keeping a directory of team members and their roles" at bounding box center [49, 378] width 13 height 13
click at [94, 528] on div "Tell us about the problem you are looking to fix We want an app to help us with…" at bounding box center [266, 318] width 478 height 491
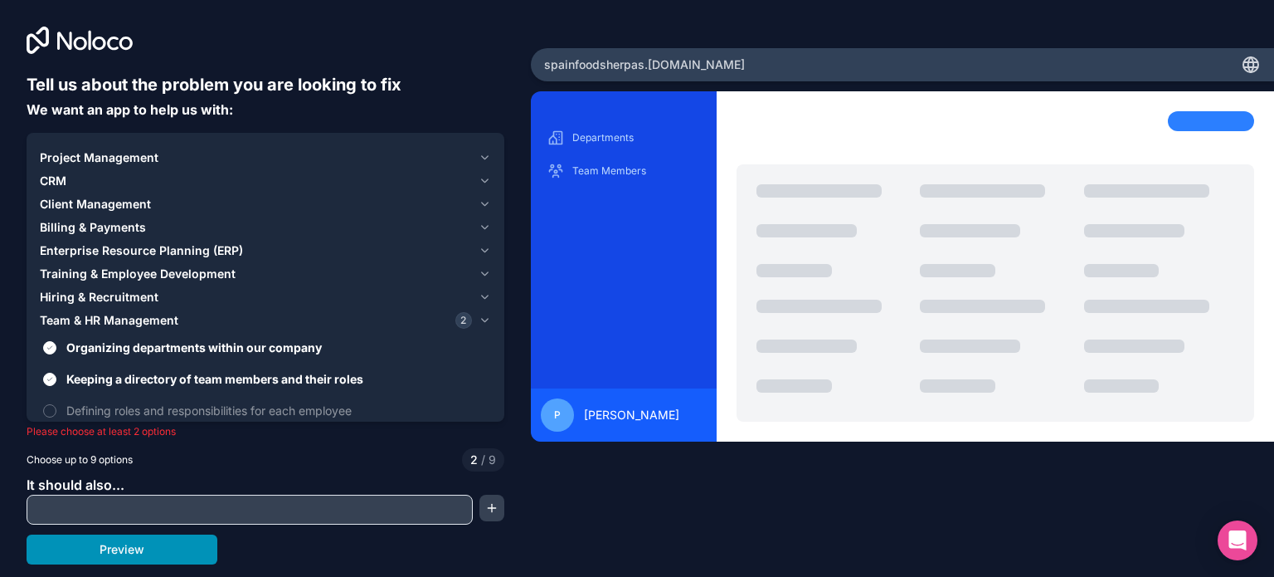
click at [94, 548] on button "Preview" at bounding box center [122, 549] width 191 height 30
